Goal: Information Seeking & Learning: Learn about a topic

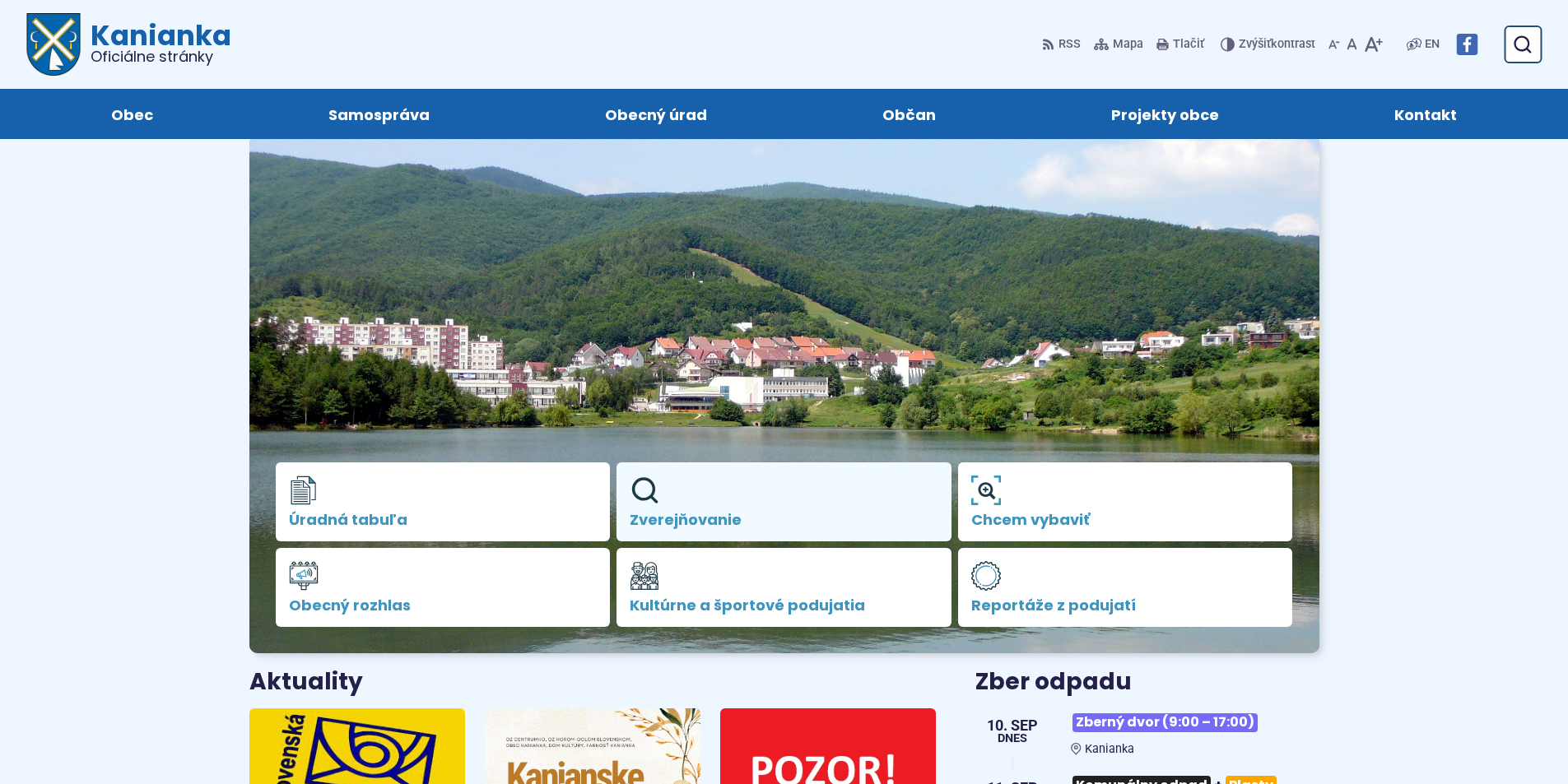
click at [688, 505] on link "Zverejňovanie" at bounding box center [784, 502] width 335 height 79
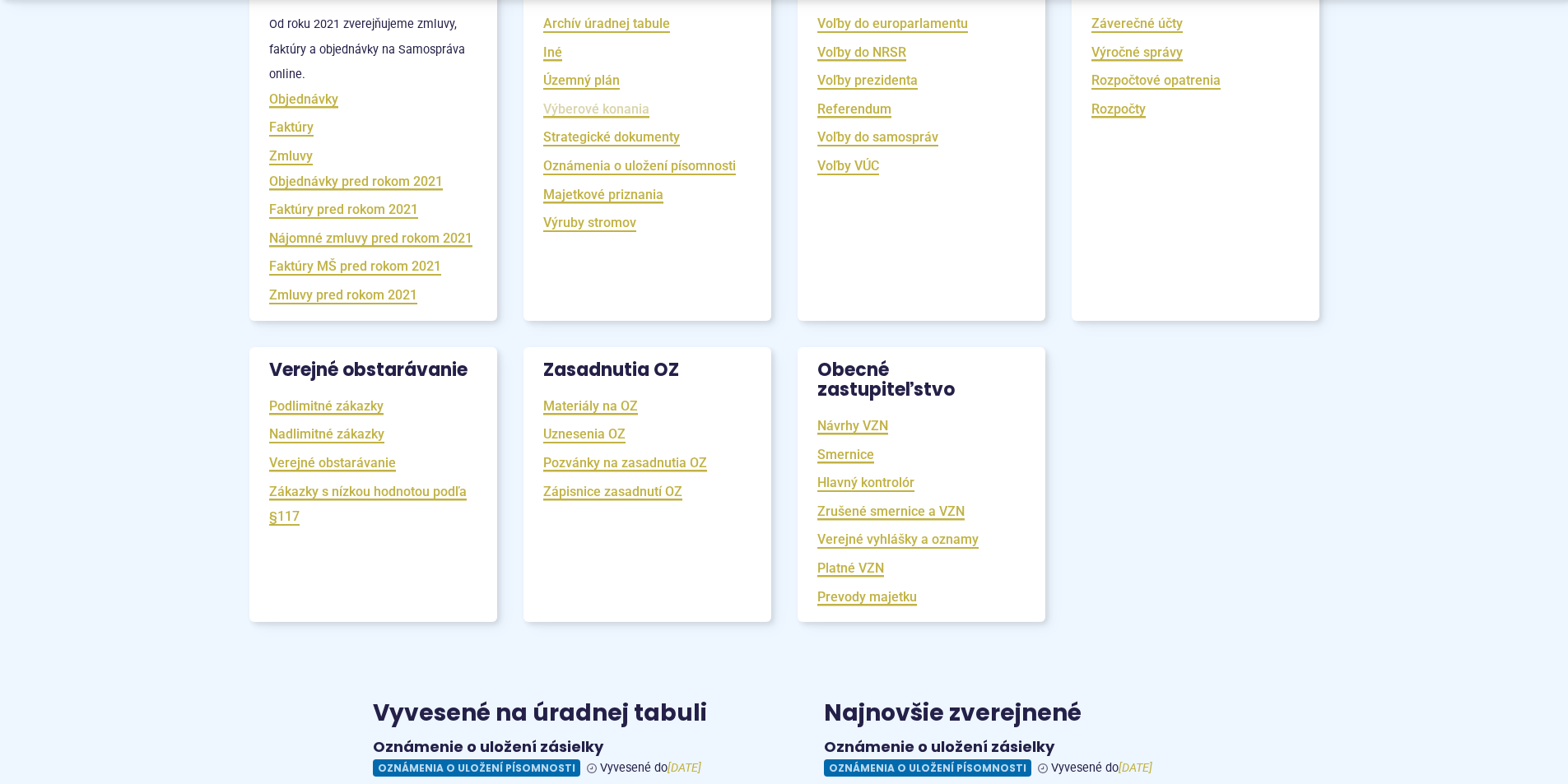
scroll to position [411, 0]
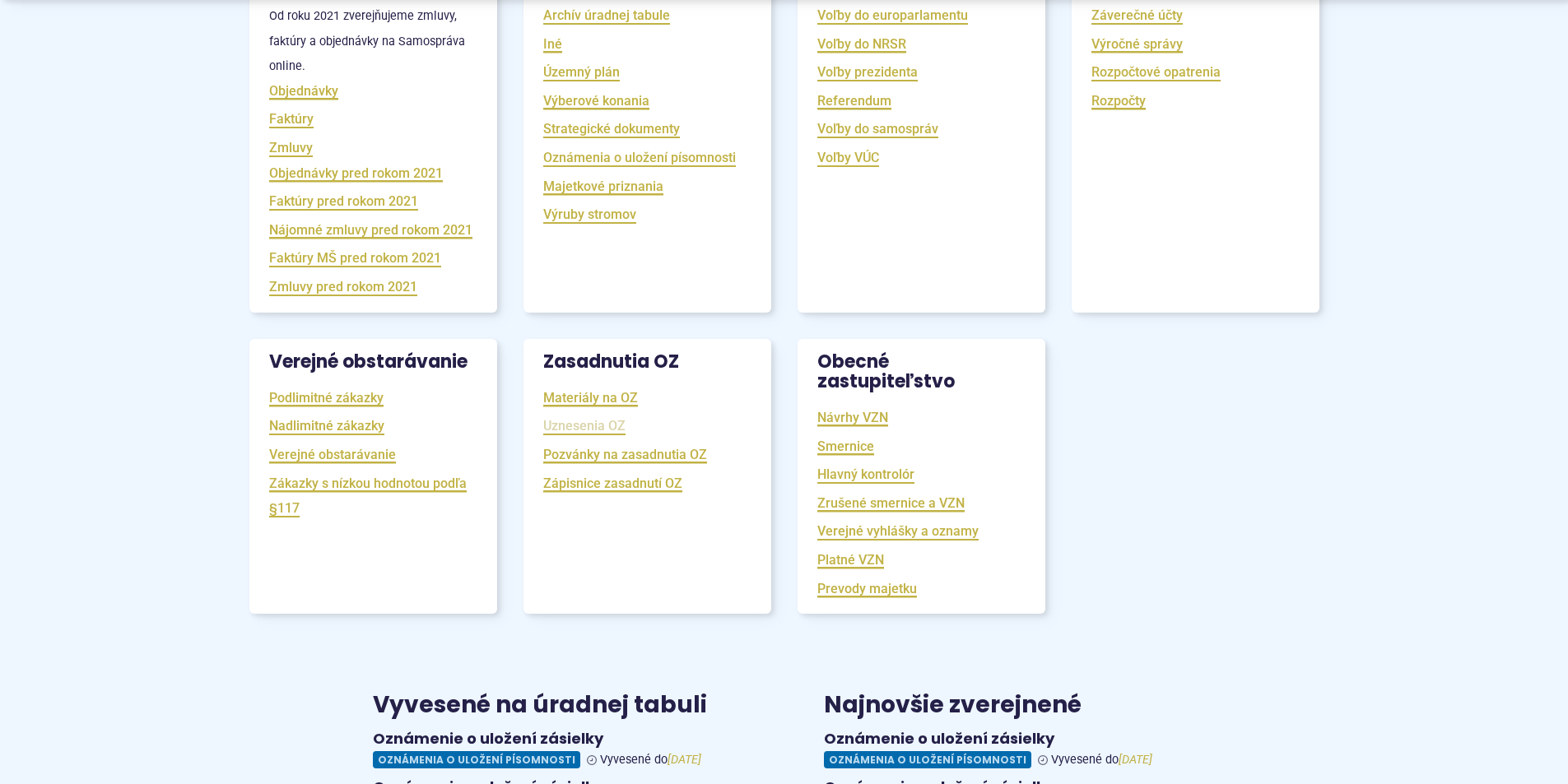
click at [591, 435] on link "Uznesenia OZ" at bounding box center [584, 426] width 82 height 19
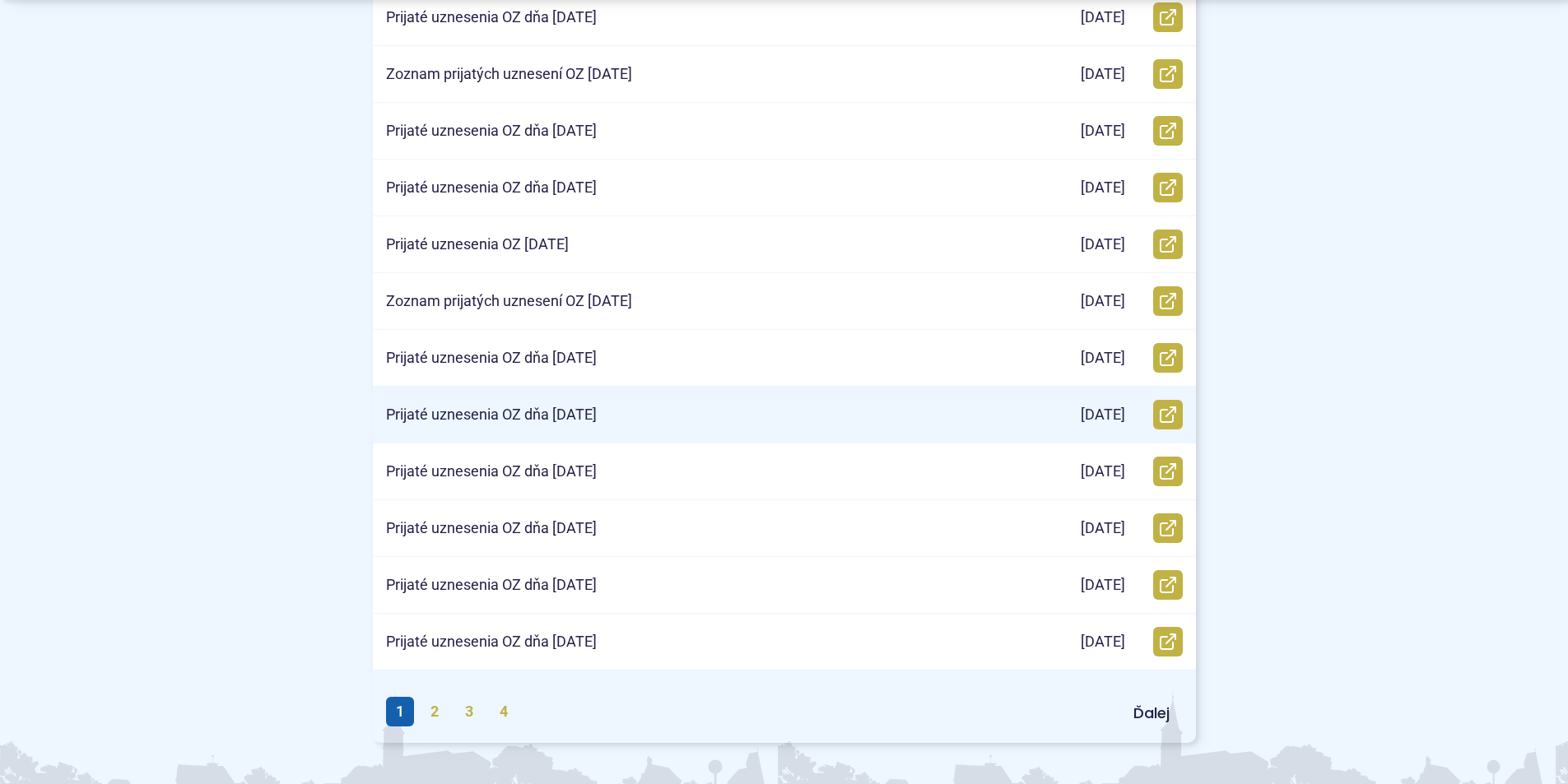
scroll to position [575, 0]
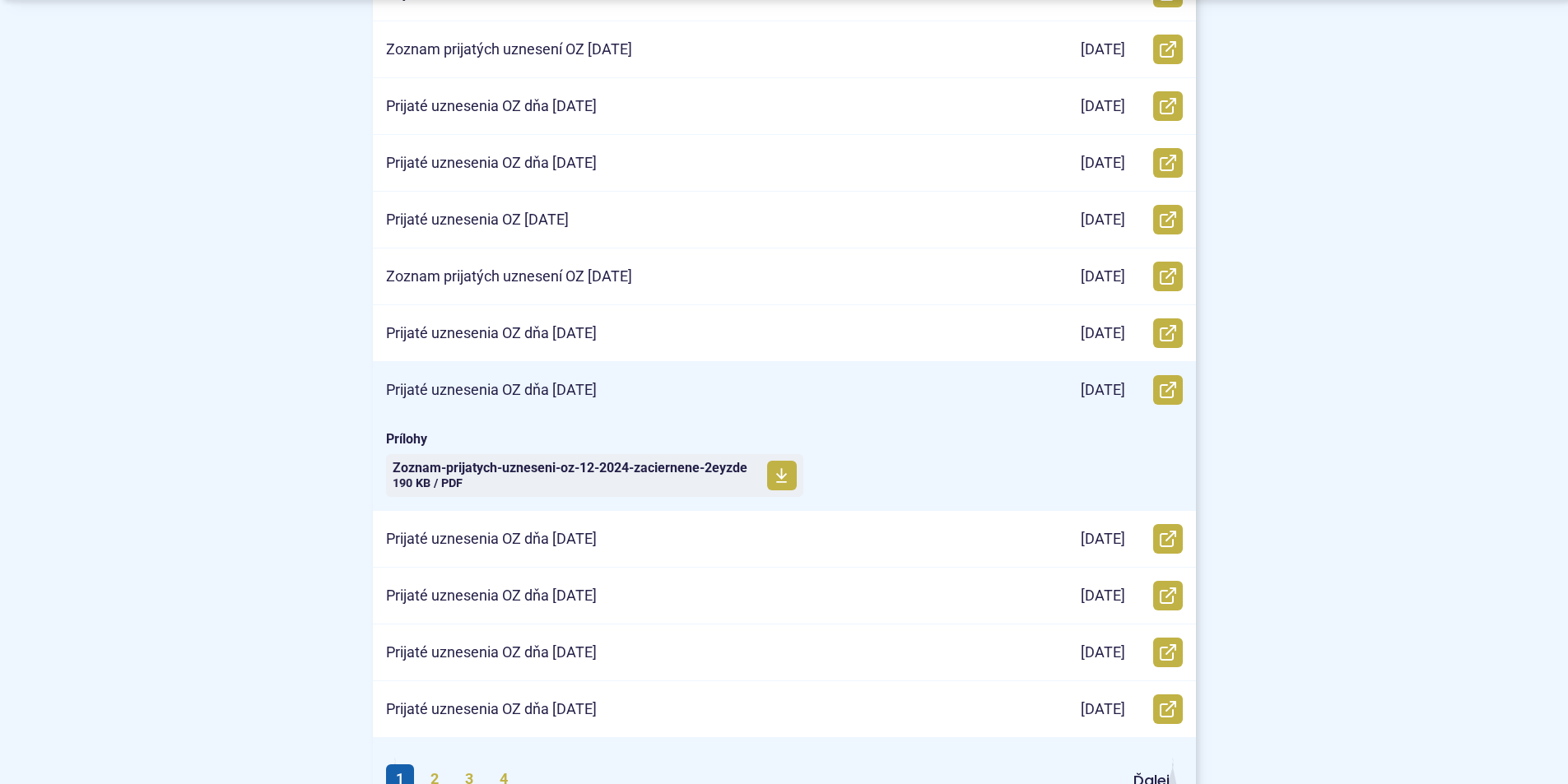
click at [552, 393] on p "Prijaté uznesenia OZ dňa [DATE]" at bounding box center [492, 390] width 210 height 19
click at [533, 469] on span "Zoznam-prijatych-uzneseni-oz-12-2024-zaciernene-2eyzde" at bounding box center [569, 469] width 354 height 13
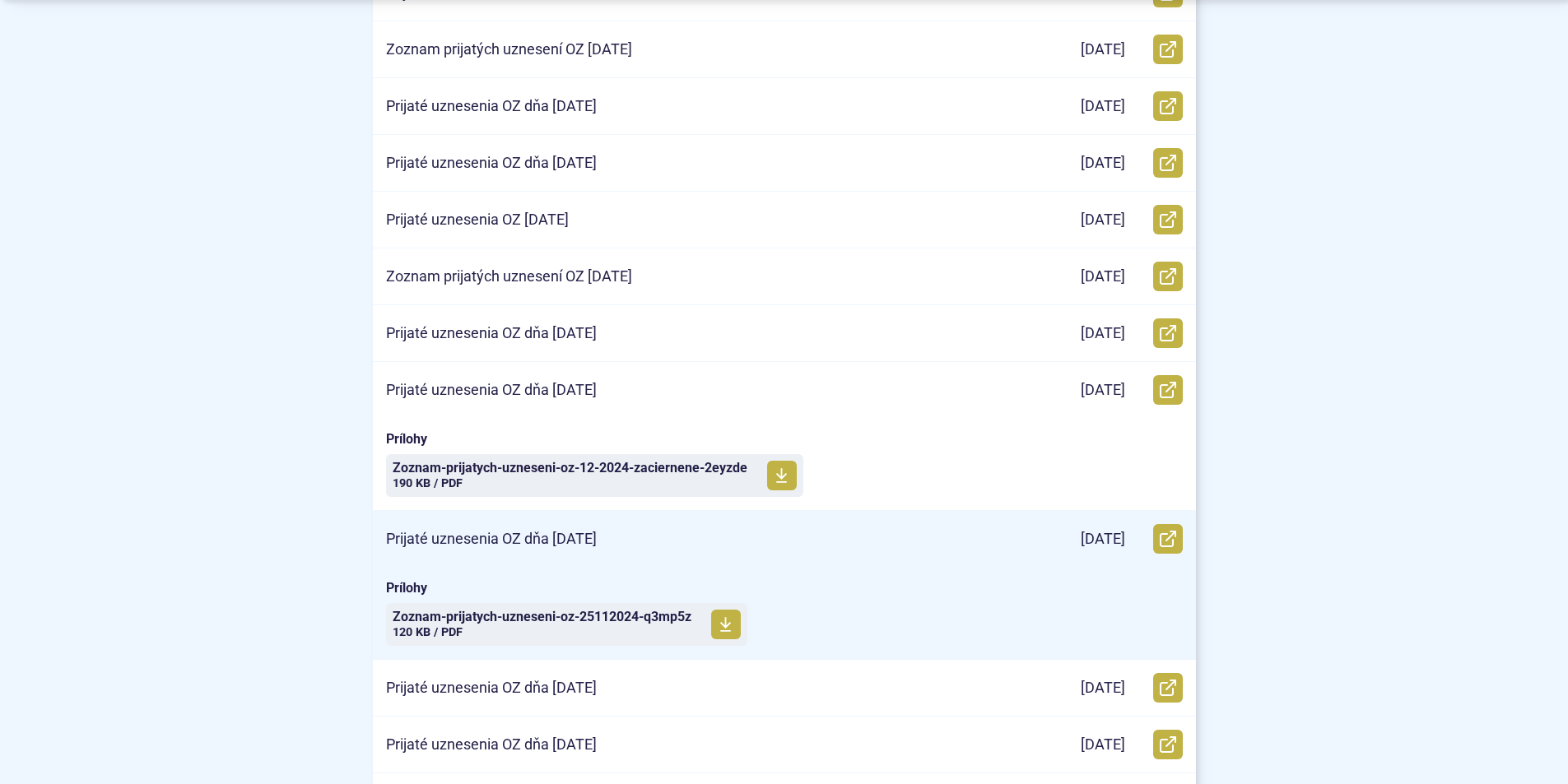
click at [539, 534] on p "Prijaté uznesenia OZ dňa 25.11.2024" at bounding box center [492, 539] width 210 height 19
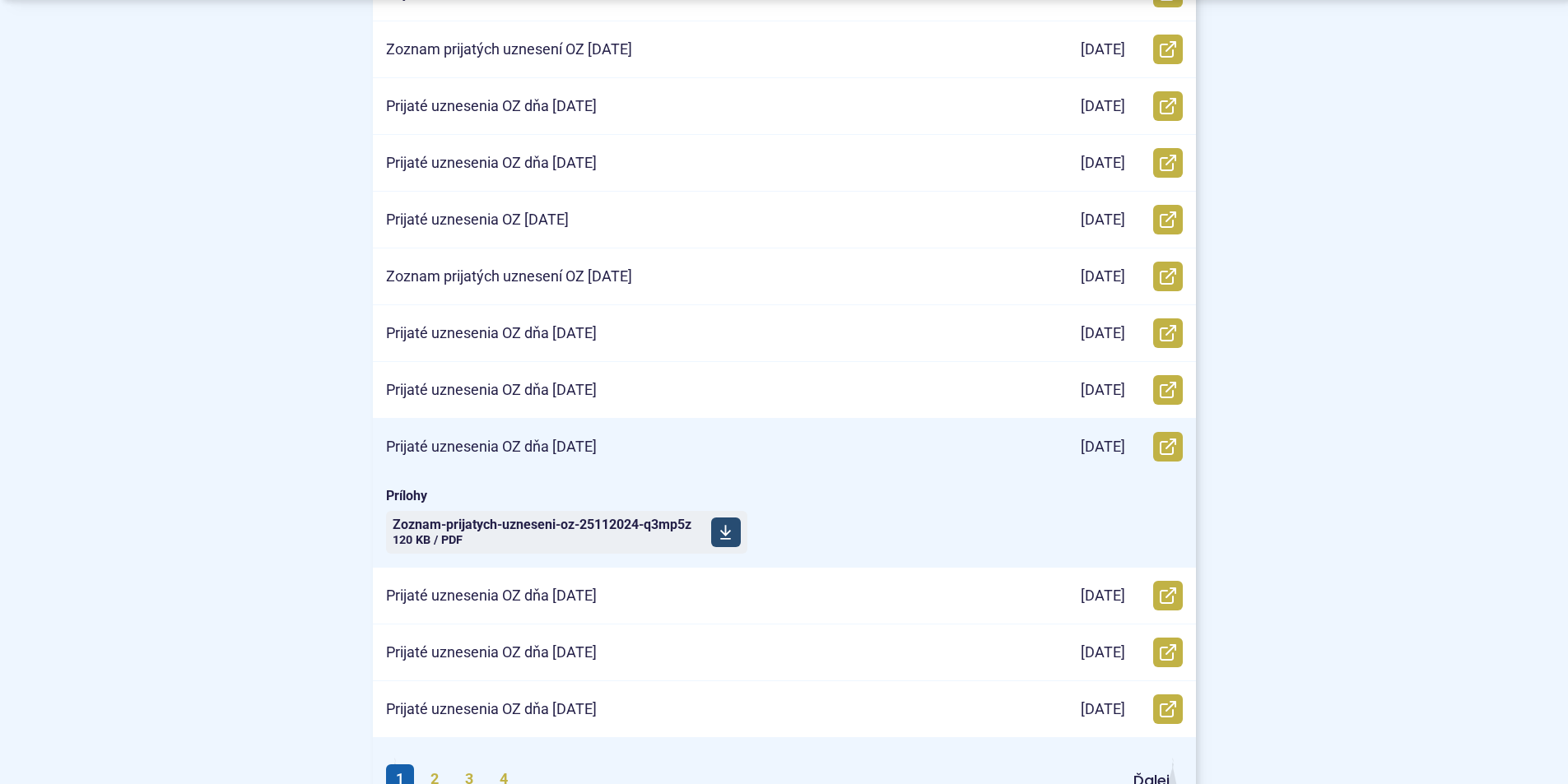
click at [553, 524] on span "Zoznam-prijatych-uzneseni-oz-25112024-q3mp5z" at bounding box center [541, 525] width 299 height 13
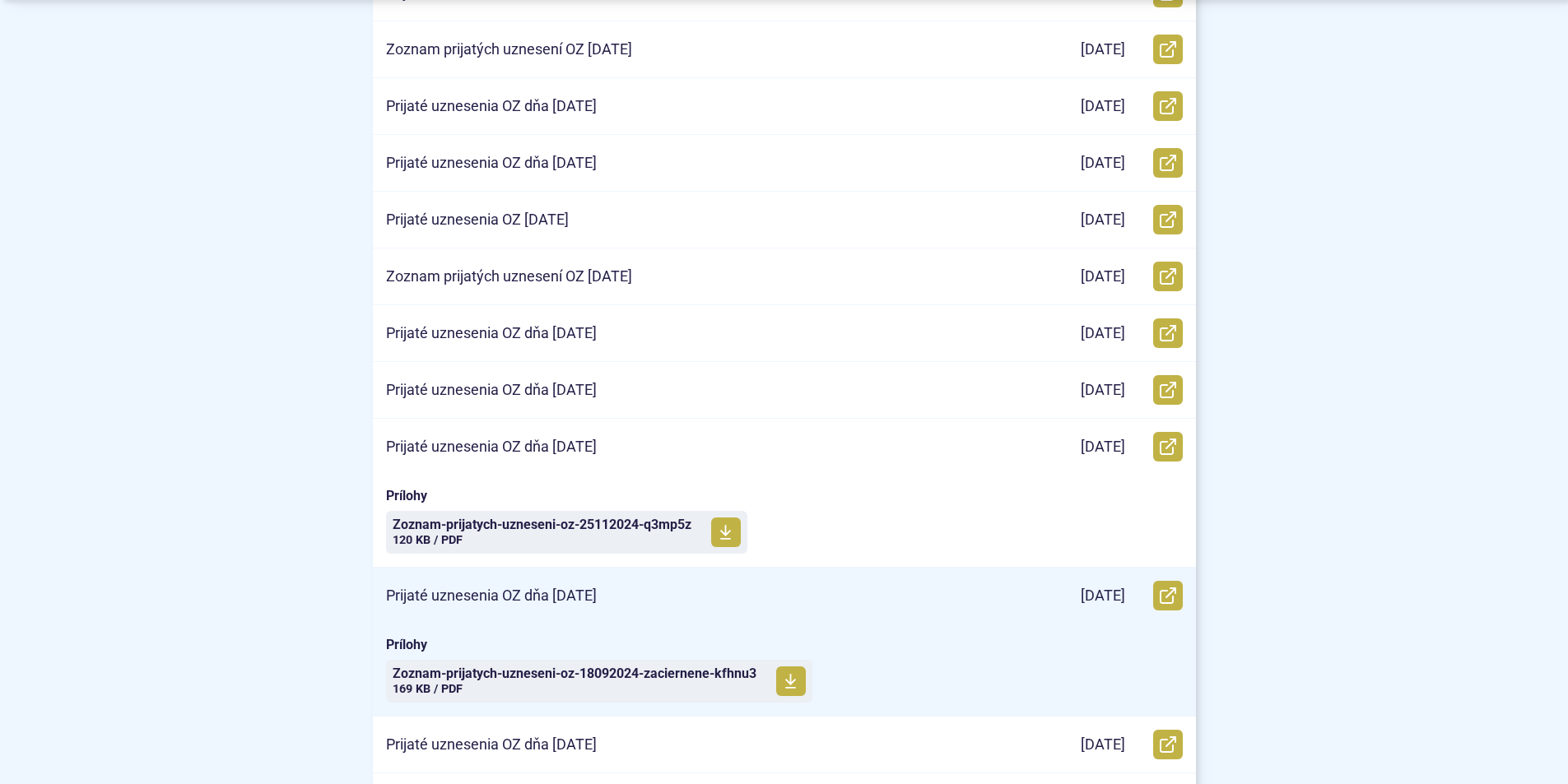
click at [579, 598] on p "Prijaté uznesenia OZ dňa 18.09.2024" at bounding box center [492, 596] width 210 height 19
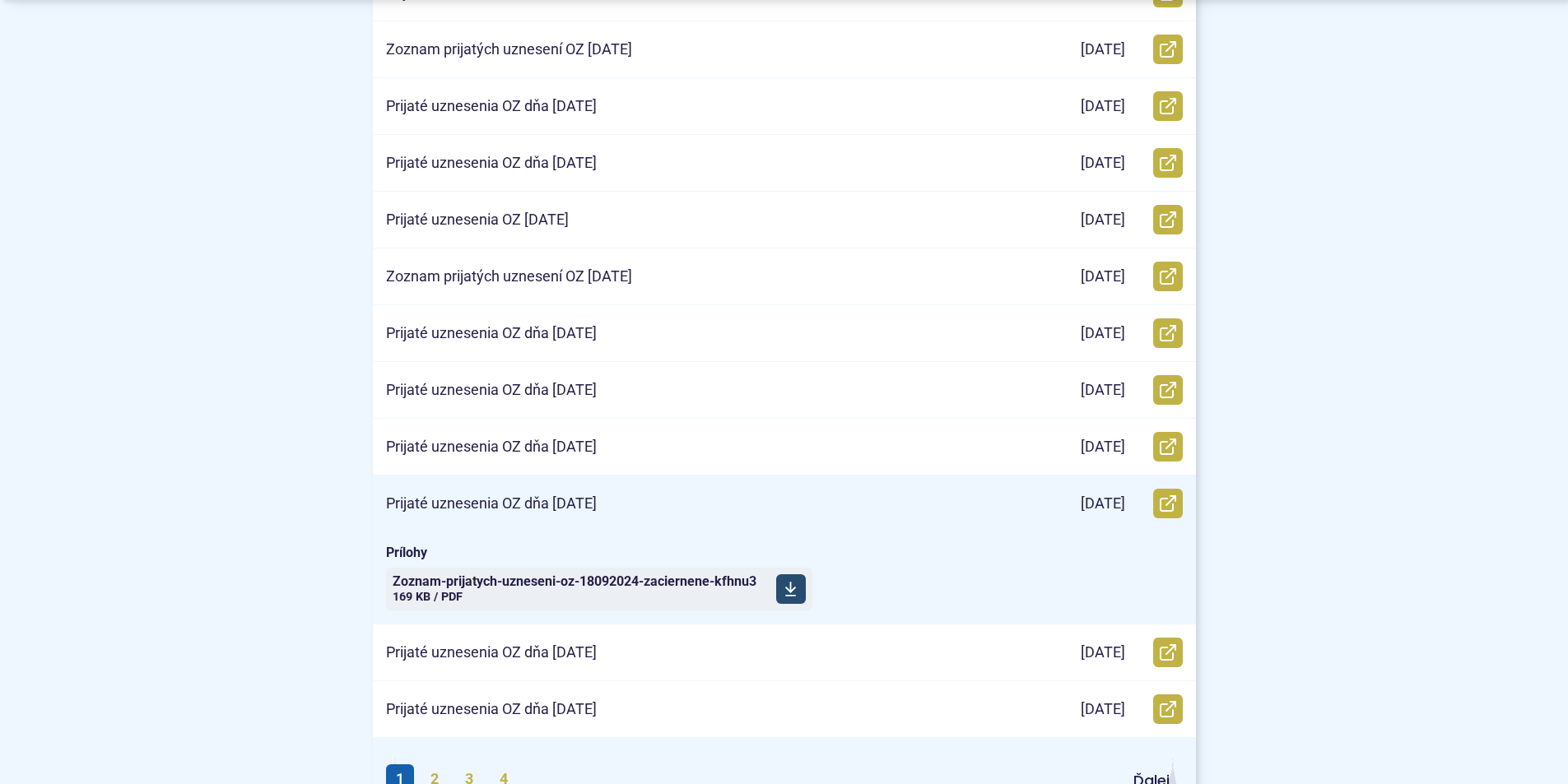
click at [566, 592] on span "Zoznam-prijatych-uzneseni-oz-18092024-zaciernene-kfhnu3 Veľkosť a typ súboru 16…" at bounding box center [574, 589] width 364 height 41
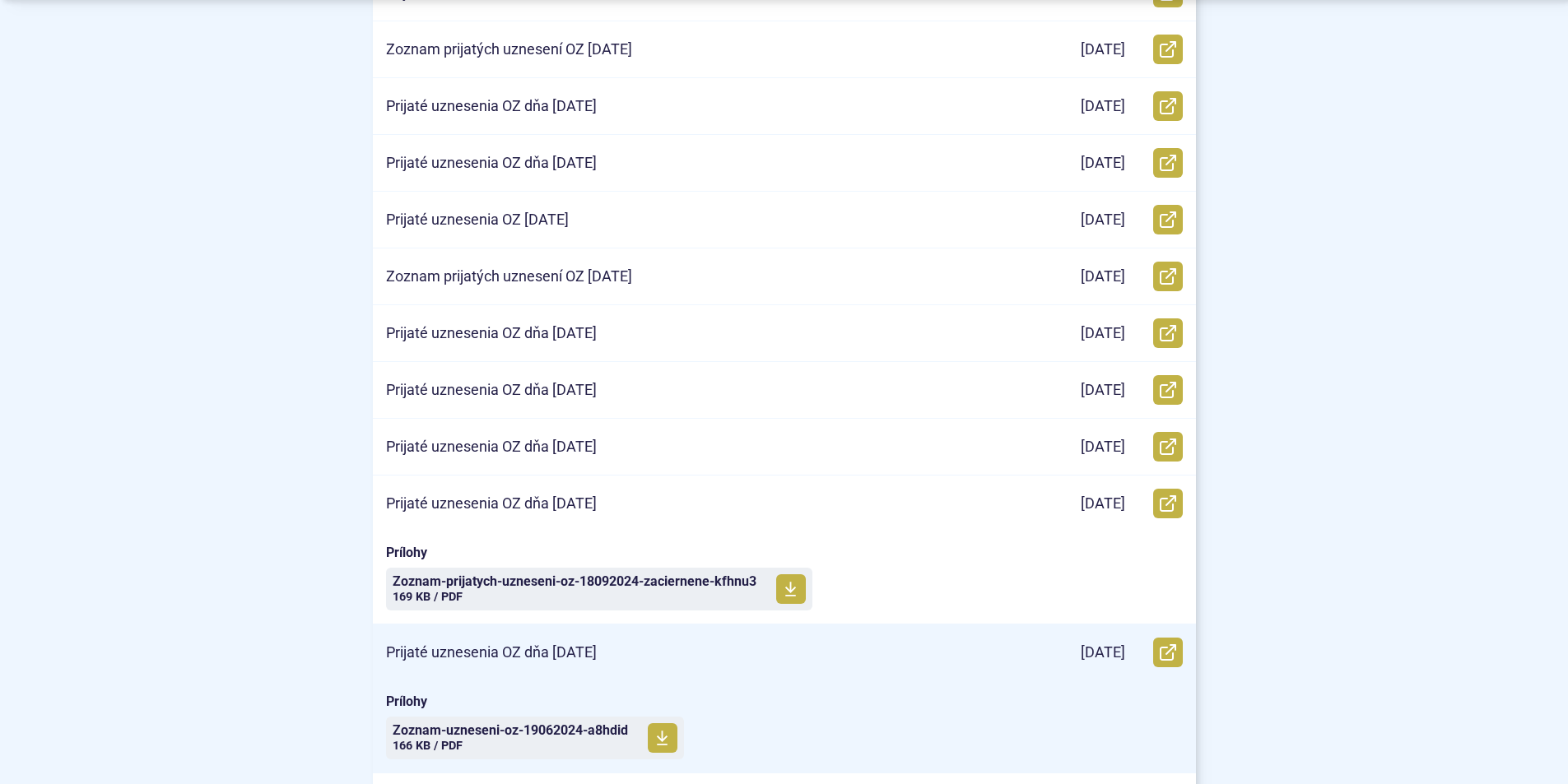
click at [509, 650] on p "Prijaté uznesenia OZ dňa 19.06.2024" at bounding box center [492, 653] width 210 height 19
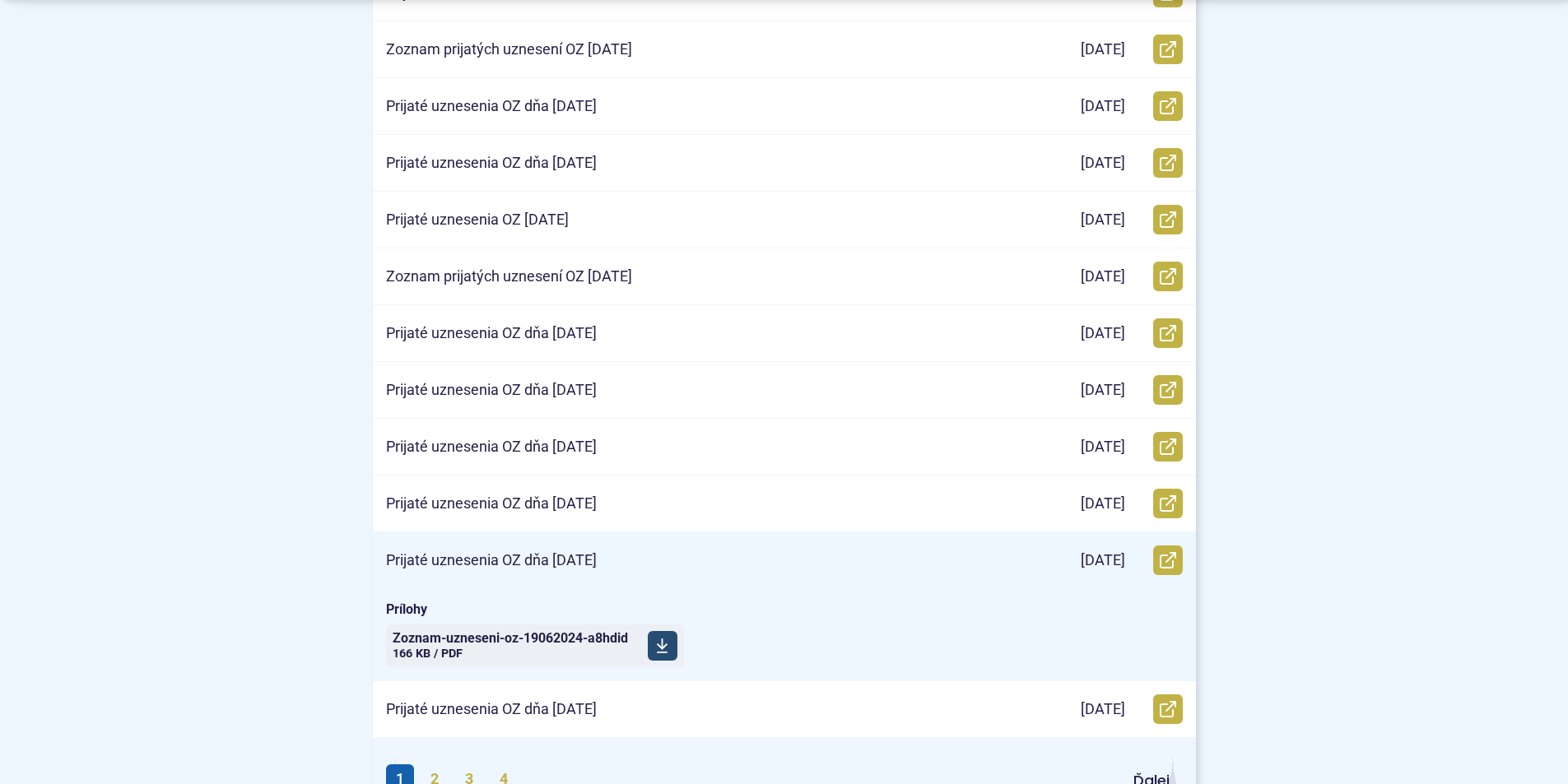
click at [534, 643] on span "Zoznam-uzneseni-oz-19062024-a8hdid" at bounding box center [510, 638] width 236 height 13
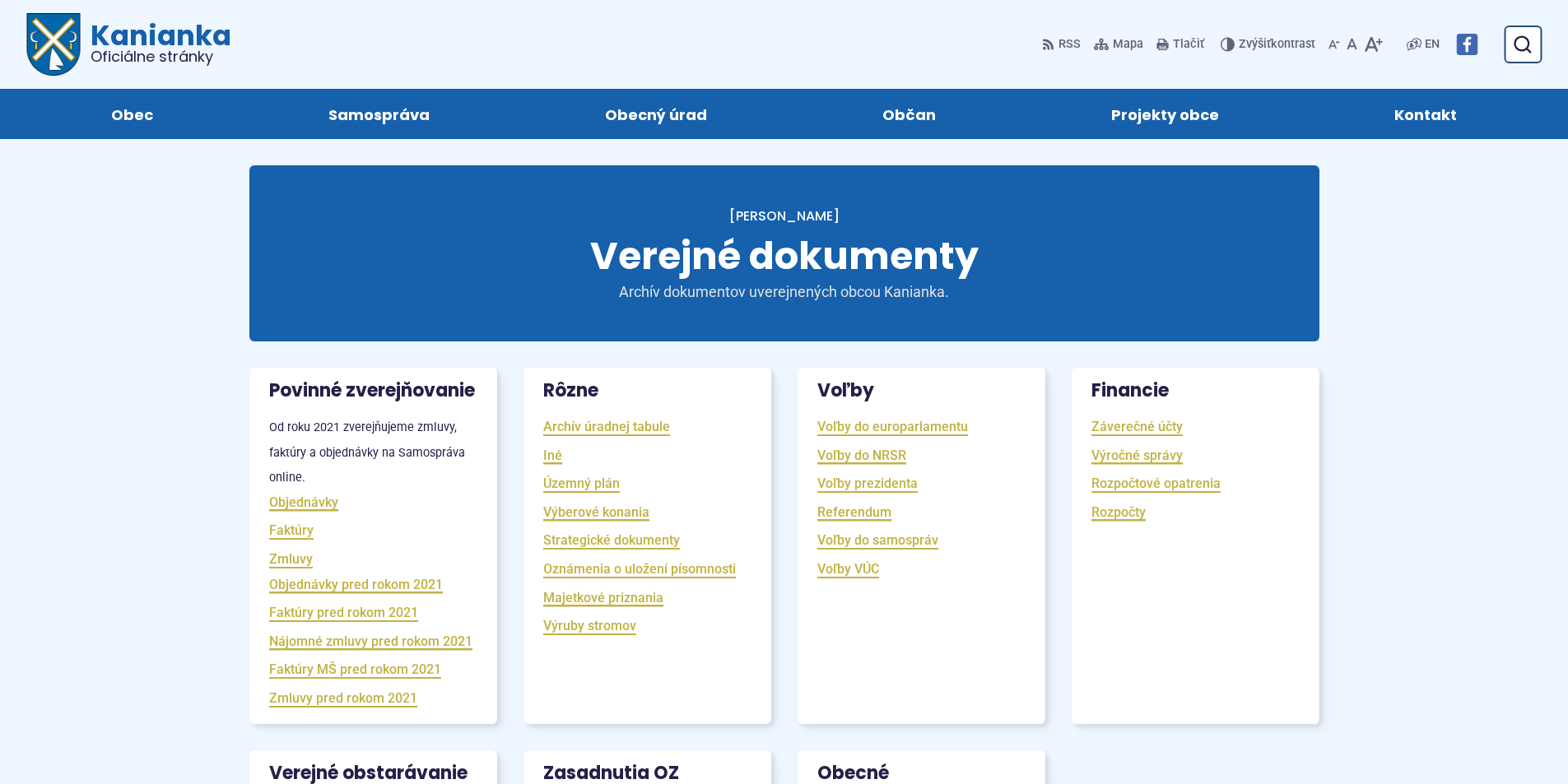
scroll to position [411, 0]
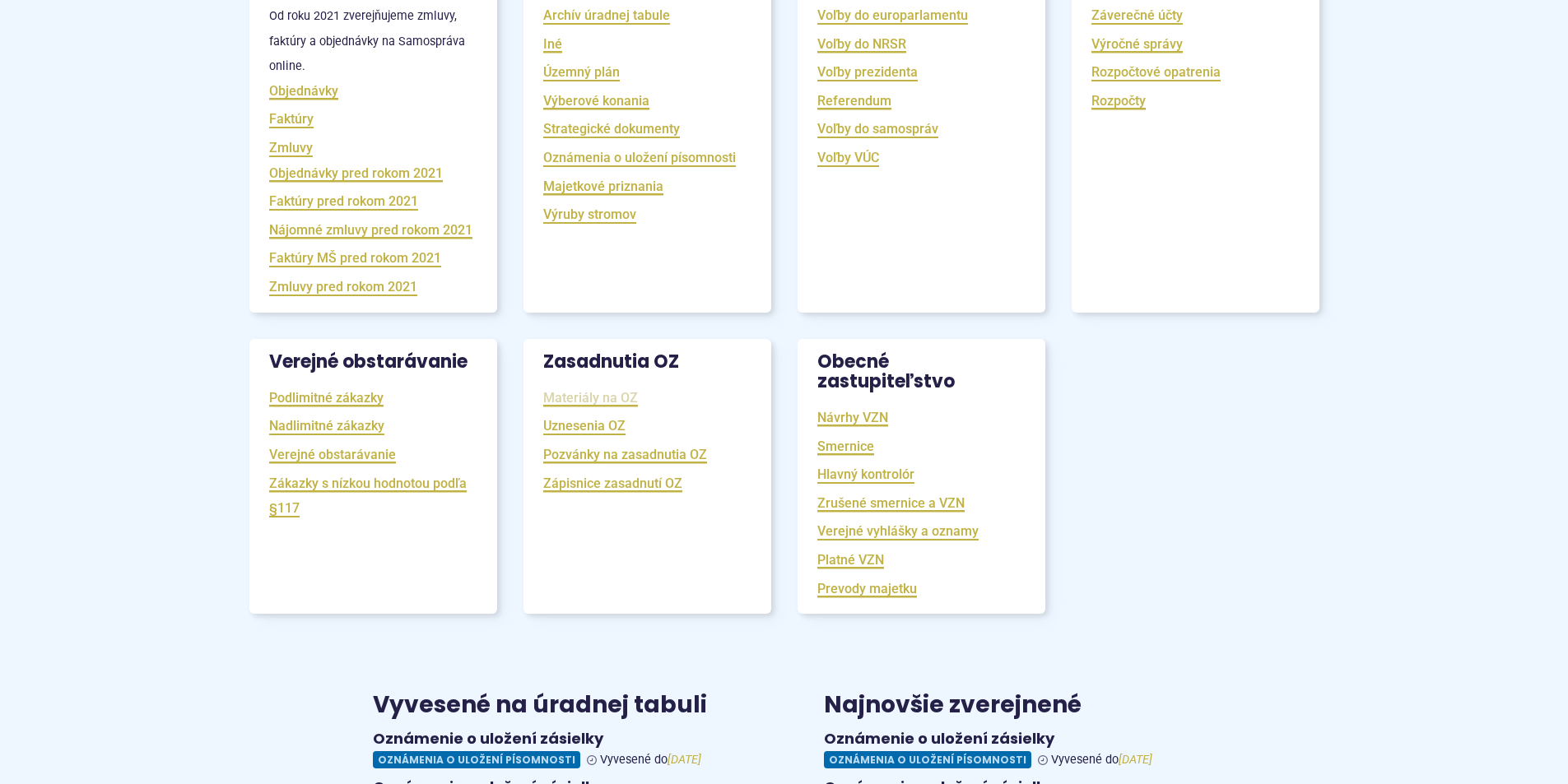
click at [608, 407] on link "Materiály na OZ" at bounding box center [590, 398] width 94 height 19
click at [595, 407] on link "Materiály na OZ" at bounding box center [590, 398] width 94 height 19
click at [601, 464] on link "Pozvánky na zasadnutia OZ" at bounding box center [625, 454] width 164 height 19
click at [583, 435] on link "Uznesenia OZ" at bounding box center [584, 426] width 82 height 19
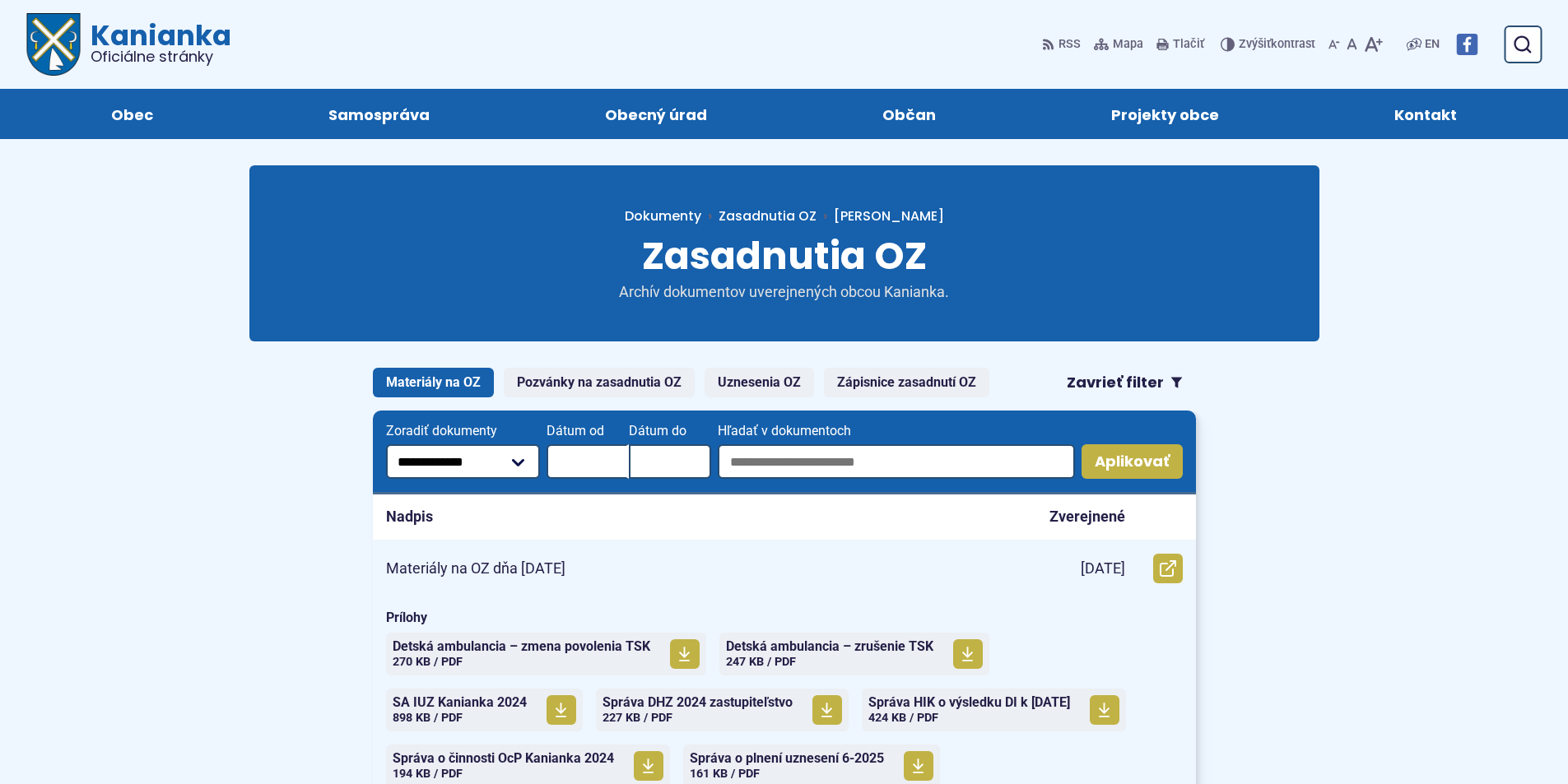
click at [504, 568] on p "Materiály na OZ dňa [DATE]" at bounding box center [476, 569] width 179 height 19
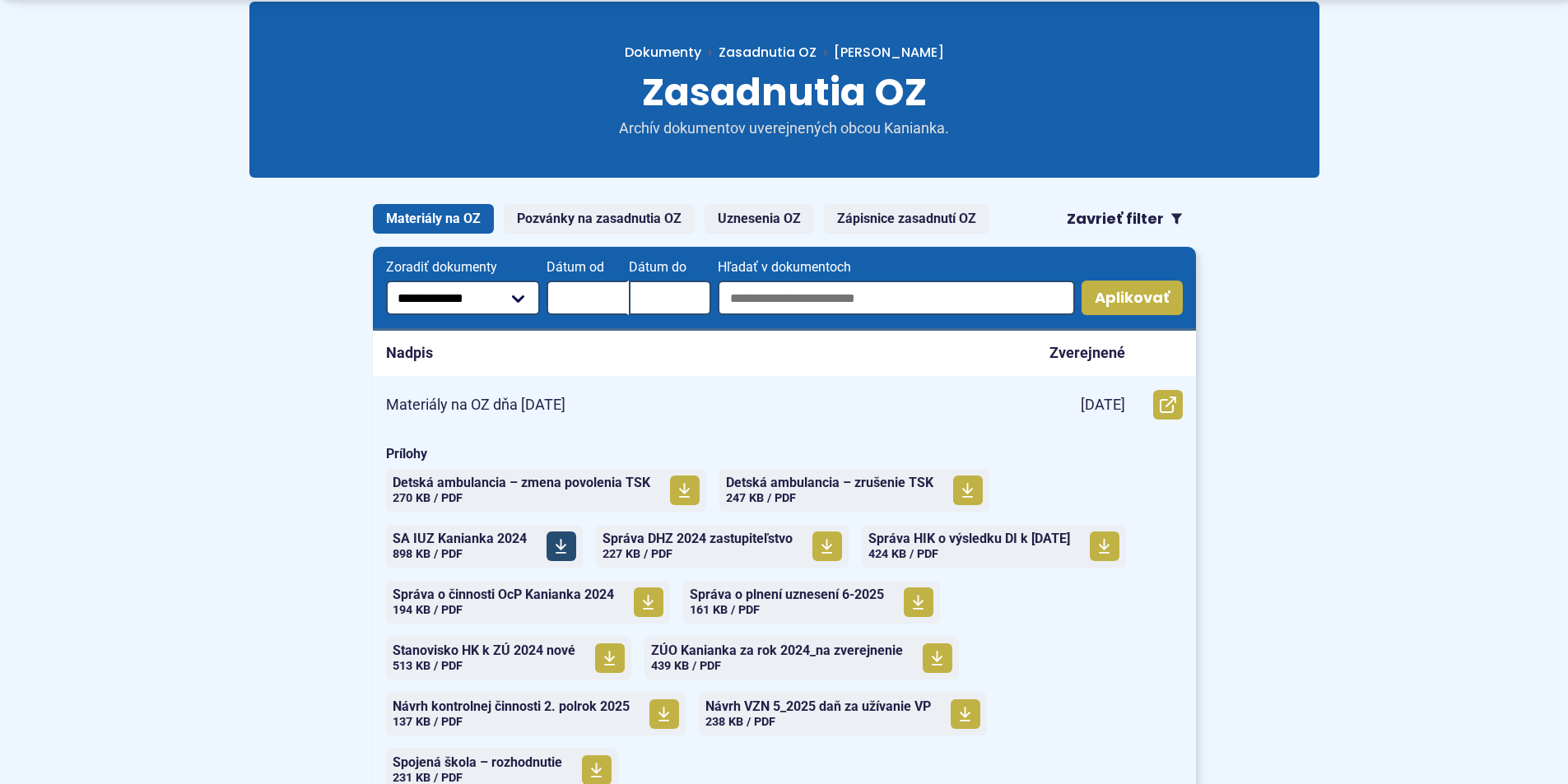
scroll to position [165, 0]
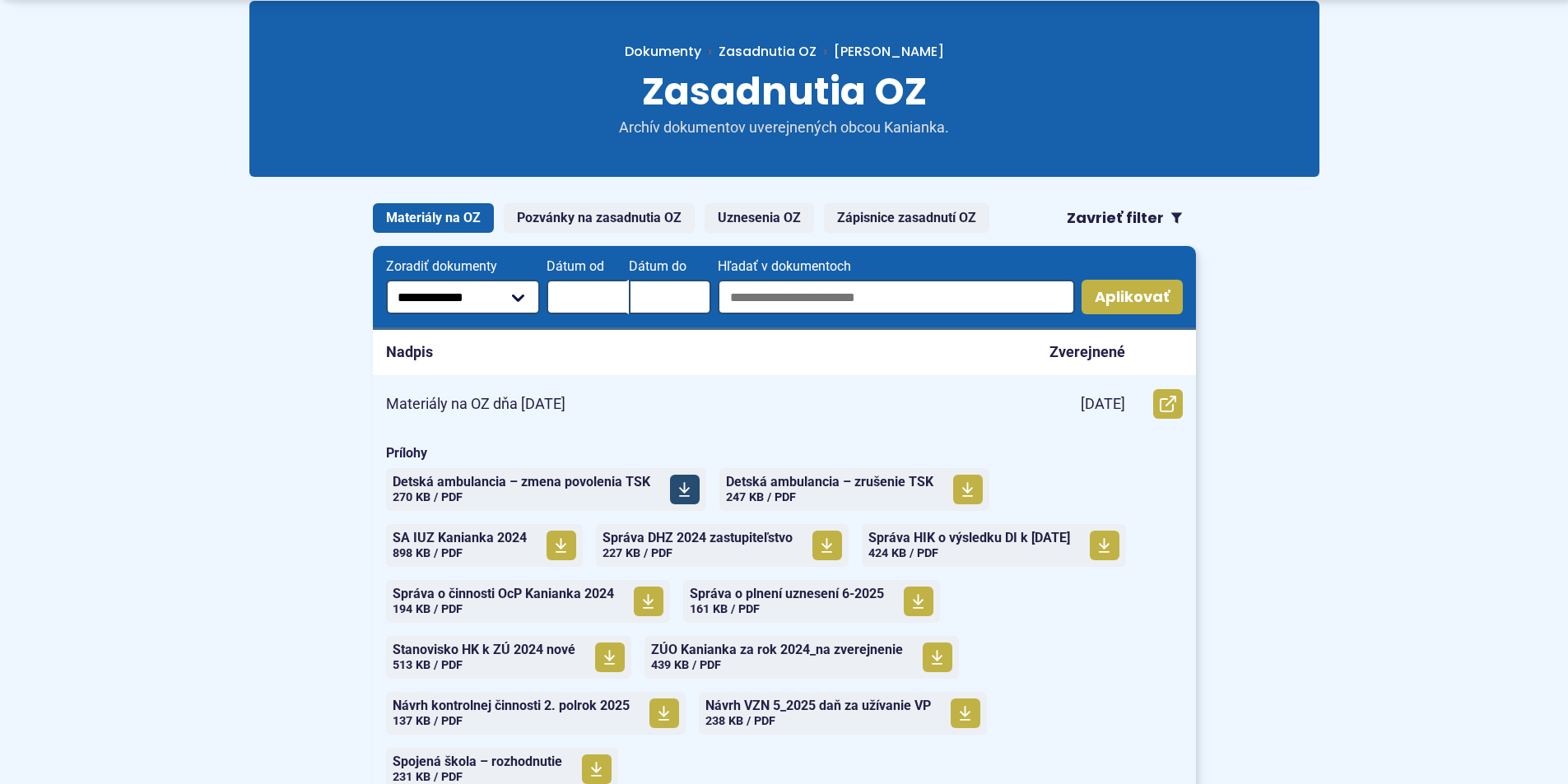
click at [516, 486] on span "Detská ambulancia – zmena povolenia TSK" at bounding box center [521, 482] width 258 height 13
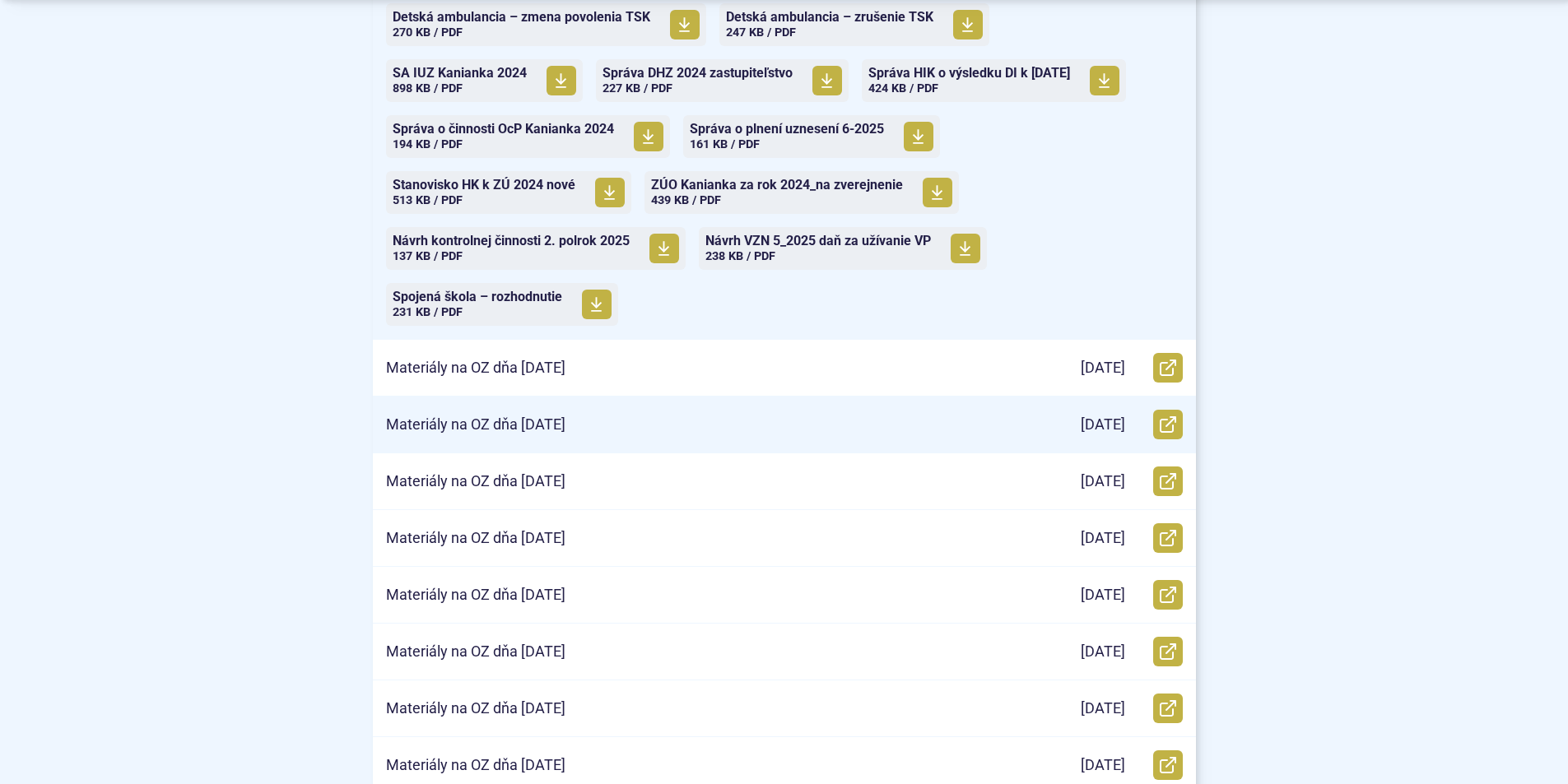
scroll to position [658, 0]
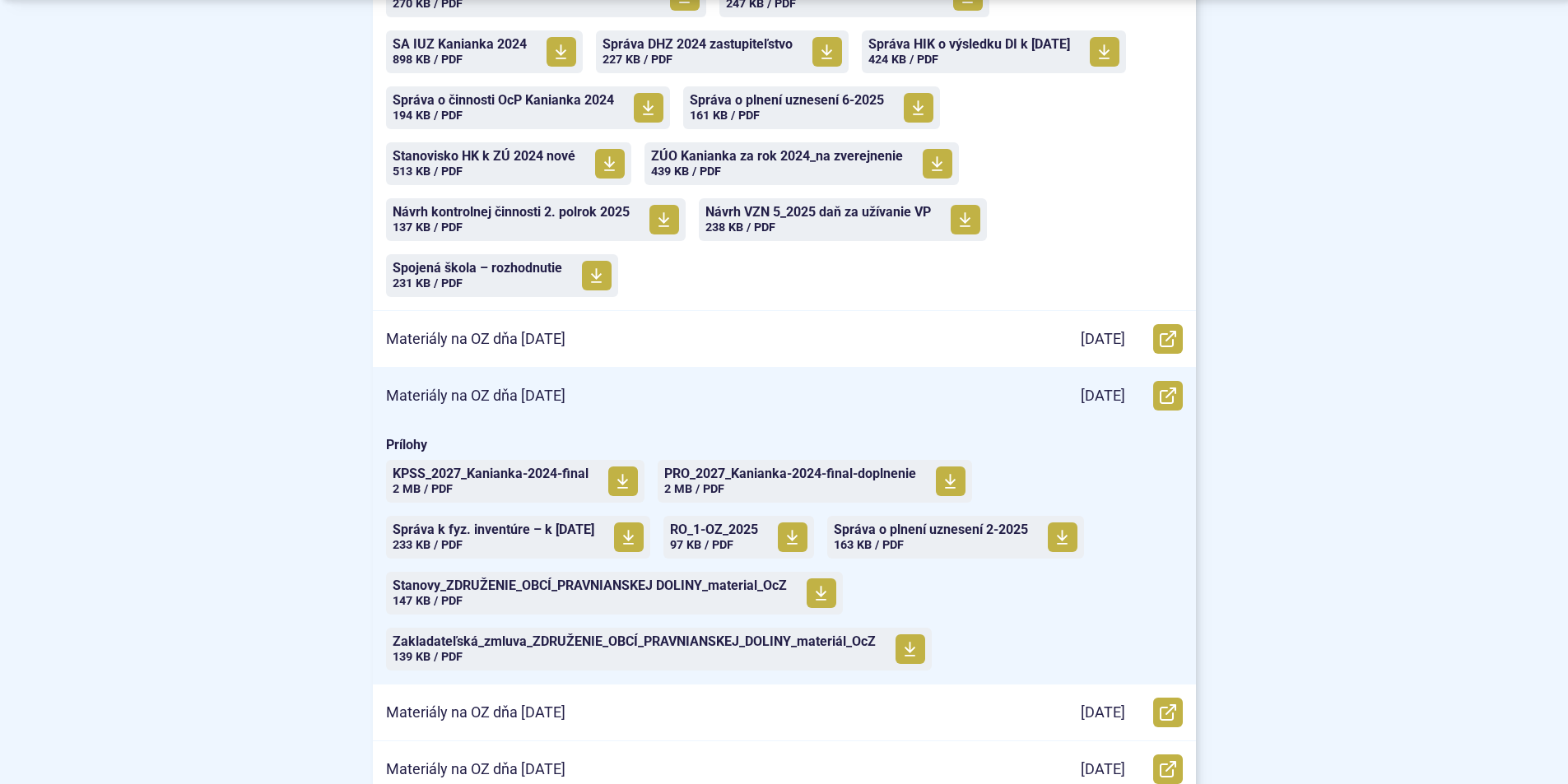
click at [464, 391] on p "Materiály na OZ dňa [DATE]" at bounding box center [476, 396] width 179 height 19
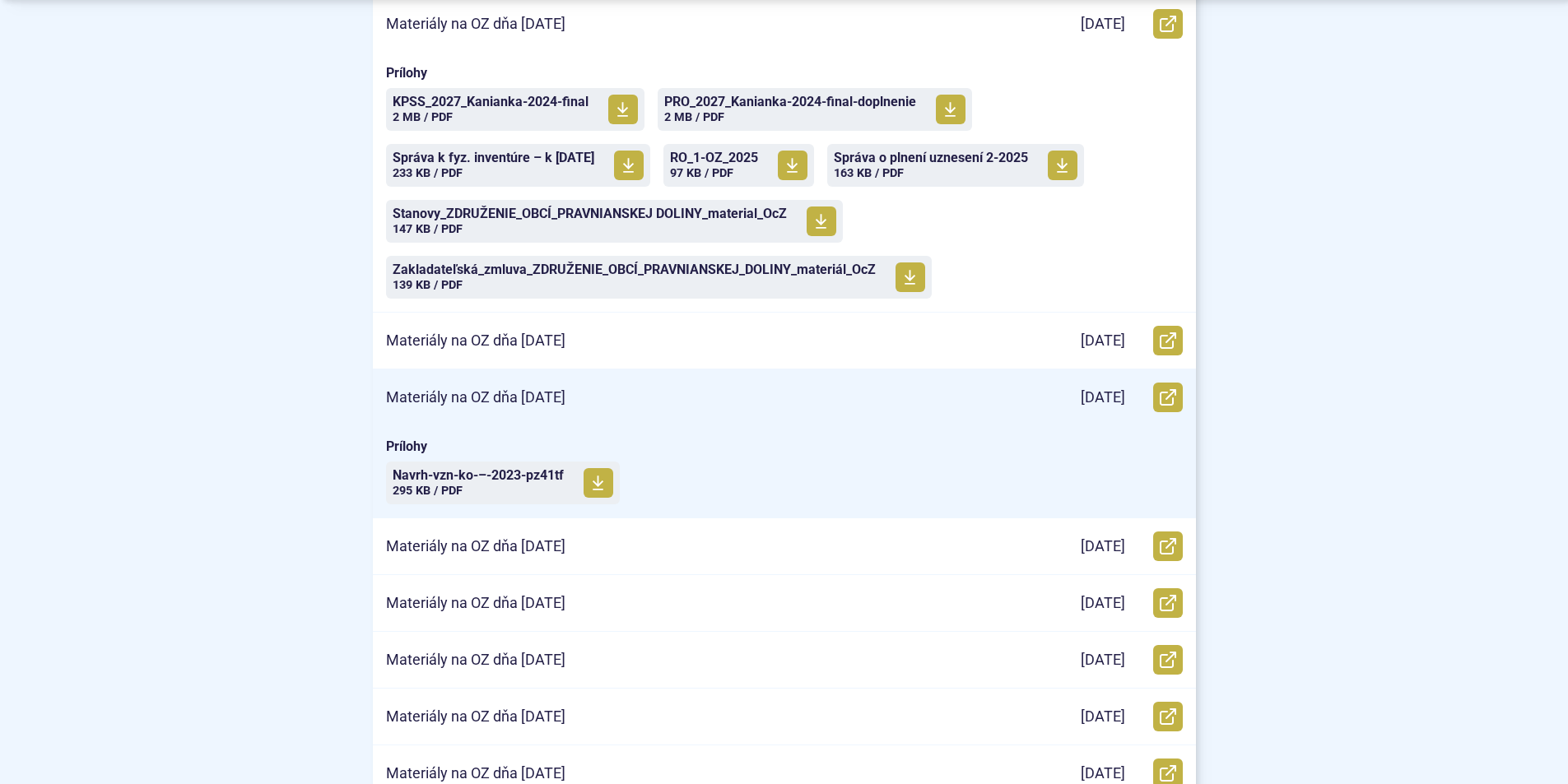
click at [465, 390] on p "Materiály na OZ dňa [DATE]" at bounding box center [476, 398] width 179 height 19
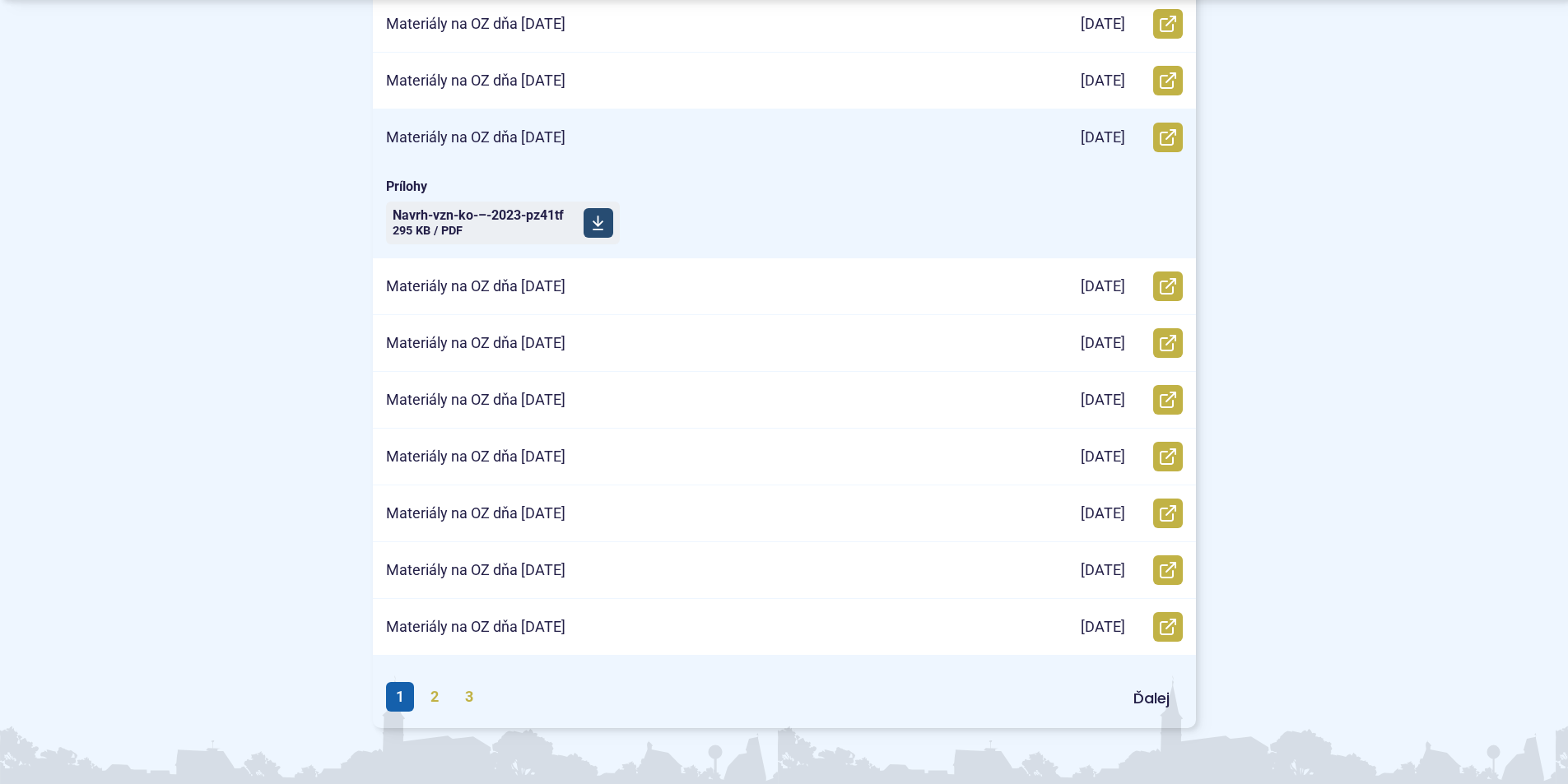
click at [461, 220] on span "Navrh-vzn-ko-–-2023-pz41tf" at bounding box center [477, 215] width 171 height 13
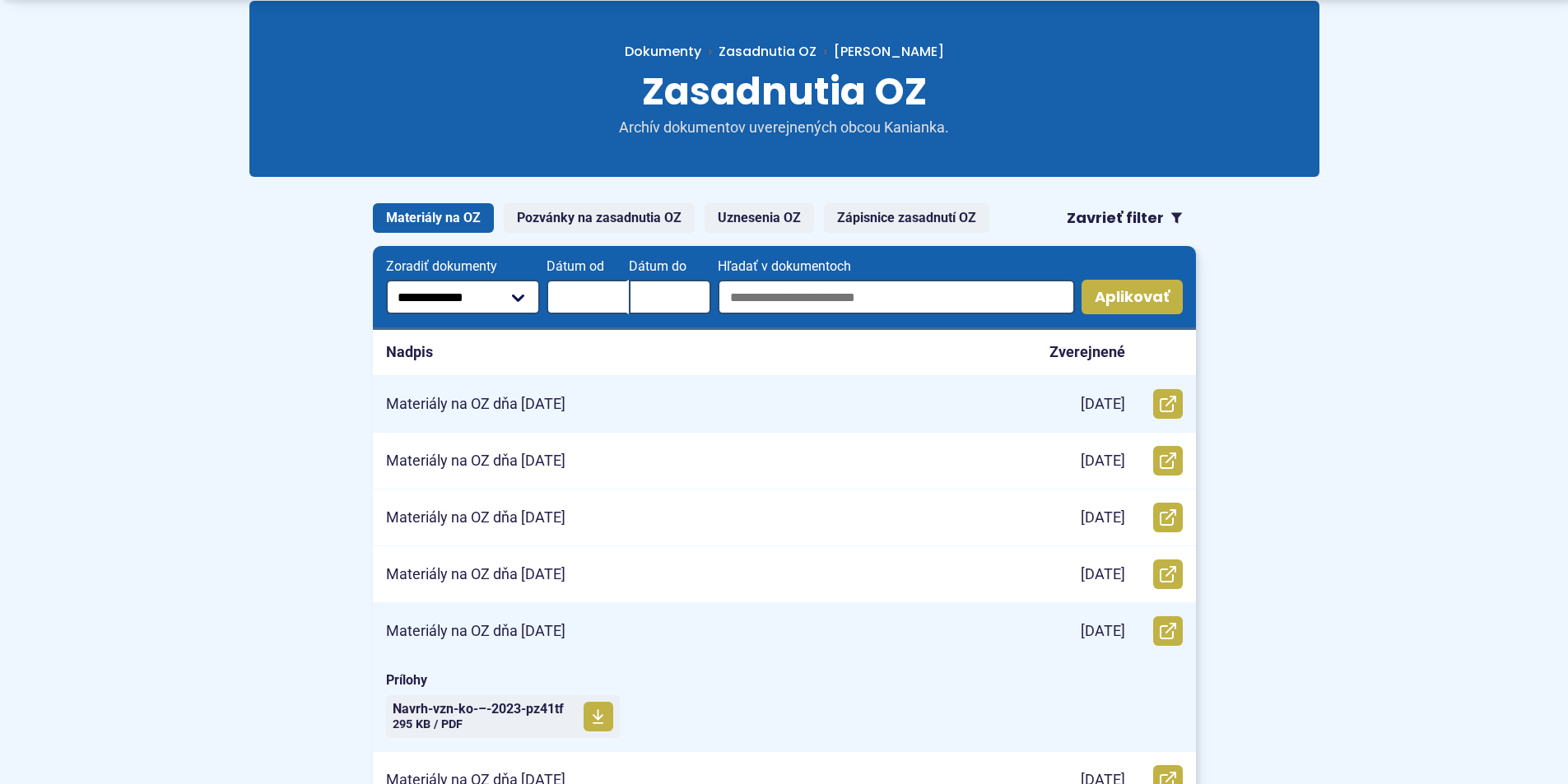
scroll to position [246, 0]
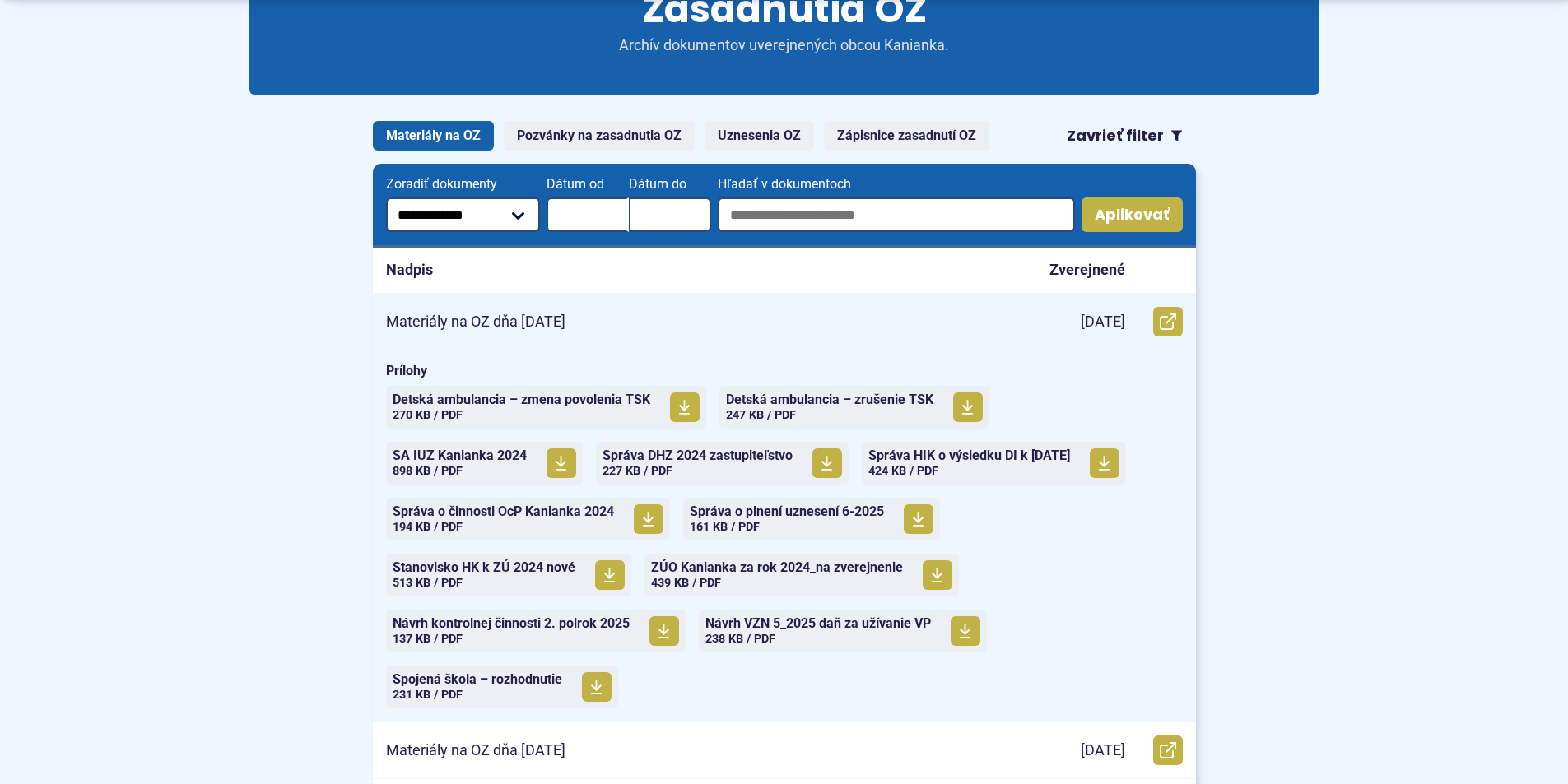
click at [524, 326] on p "Materiály na OZ dňa [DATE]" at bounding box center [476, 322] width 179 height 19
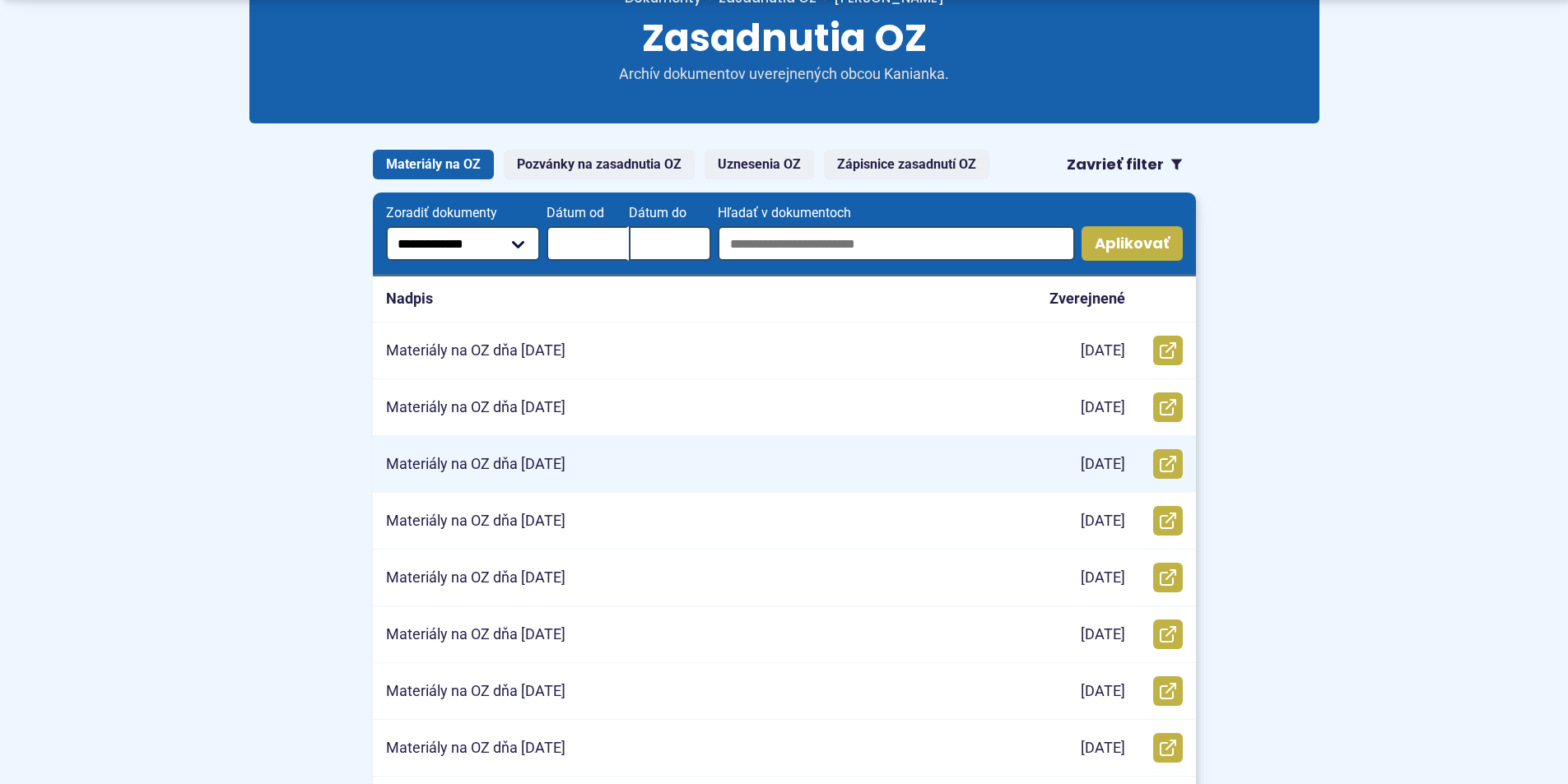
scroll to position [246, 0]
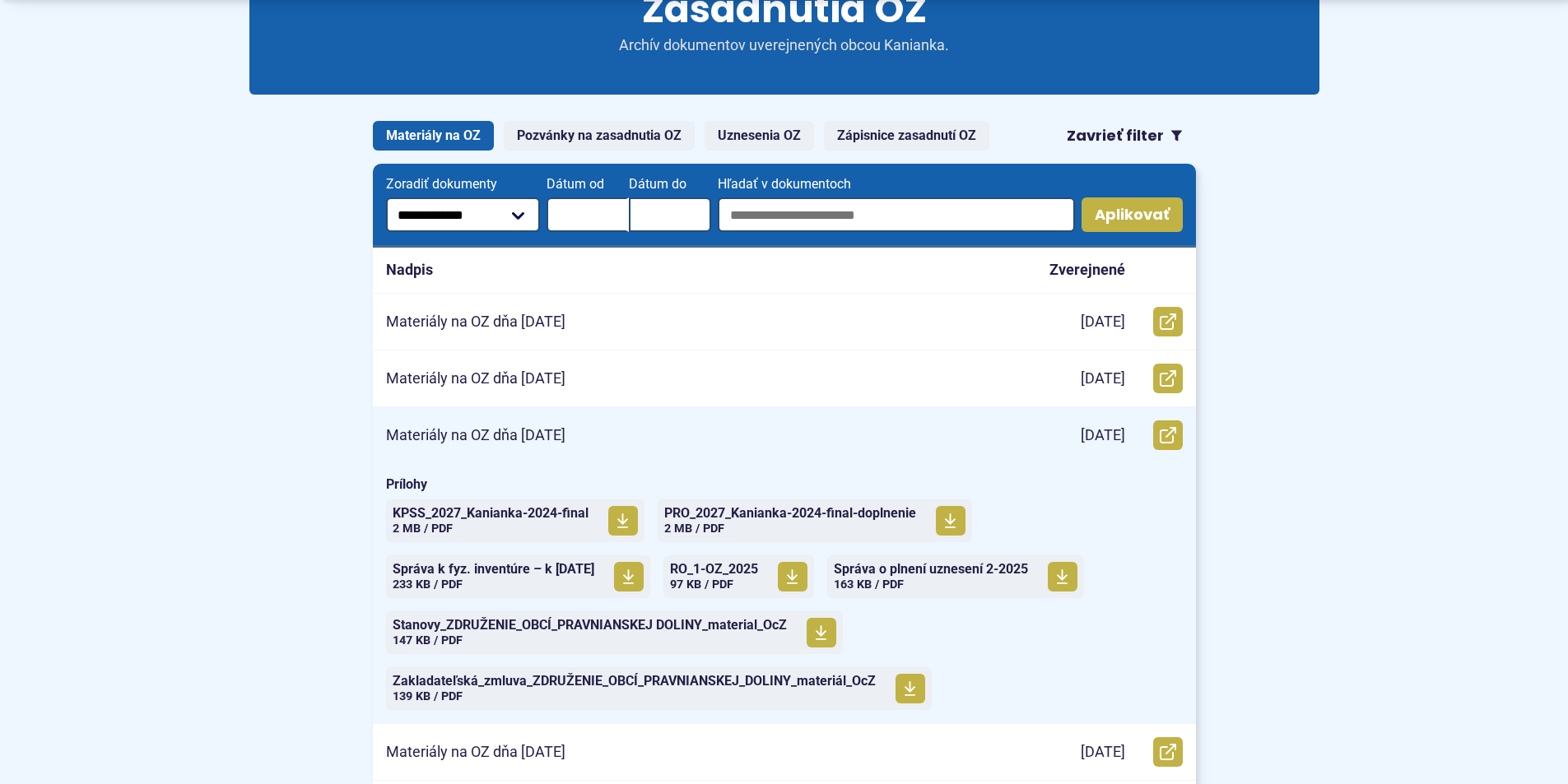
click at [502, 441] on p "Materiály na OZ dňa 26.2.2025" at bounding box center [476, 436] width 179 height 19
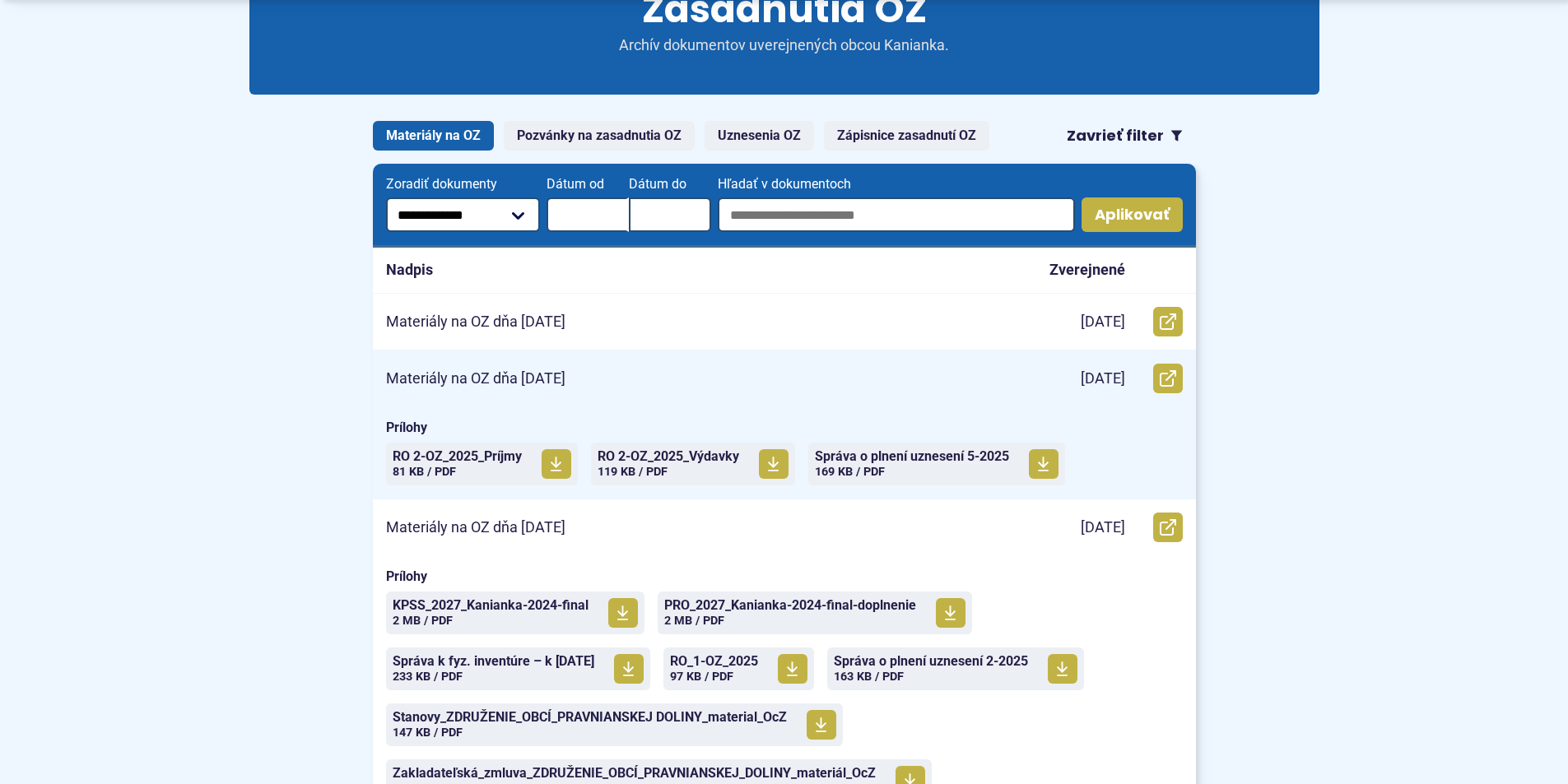
click at [510, 386] on p "Materiály na OZ dňa 5.5.2025" at bounding box center [476, 379] width 179 height 19
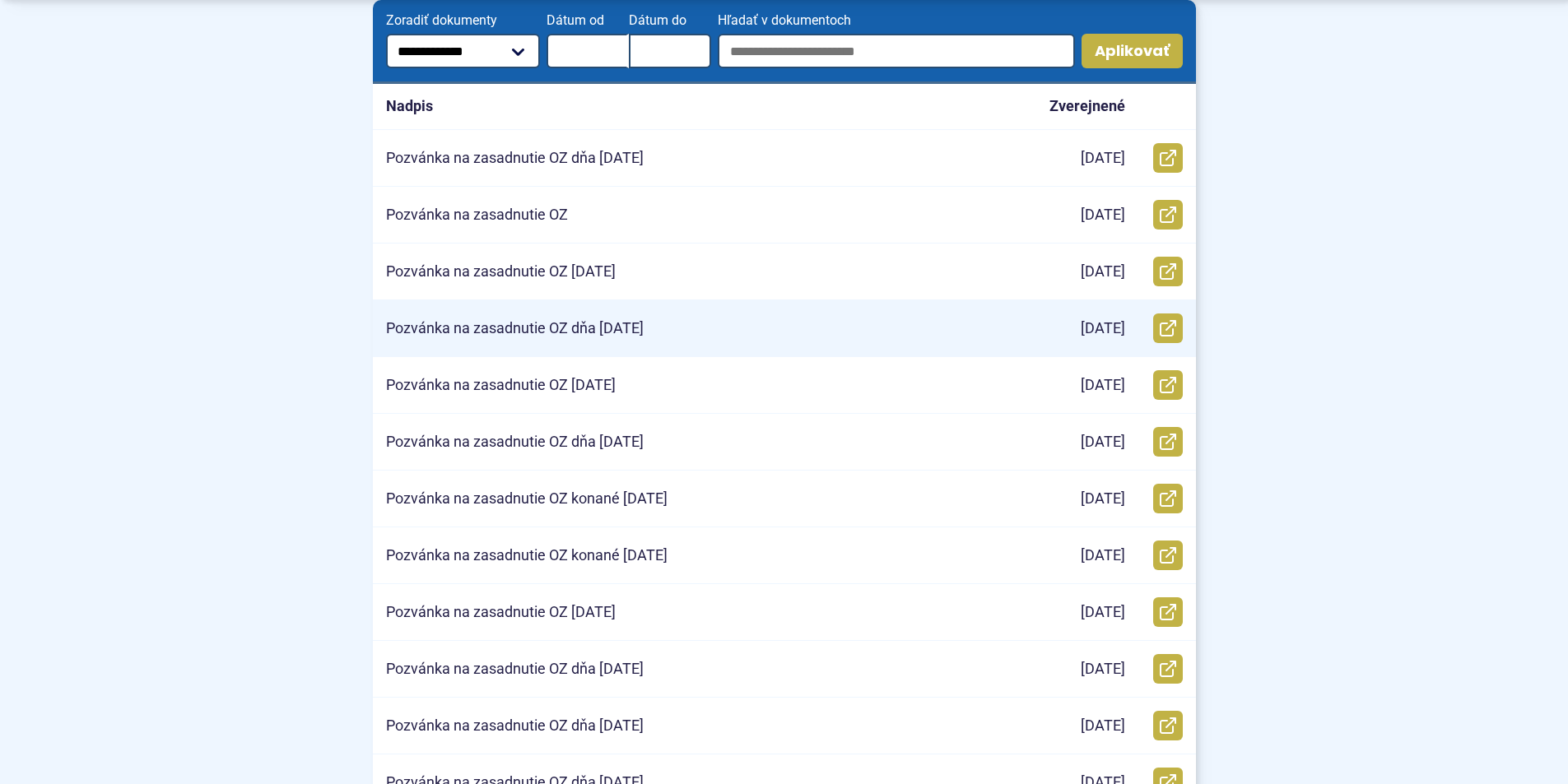
scroll to position [411, 0]
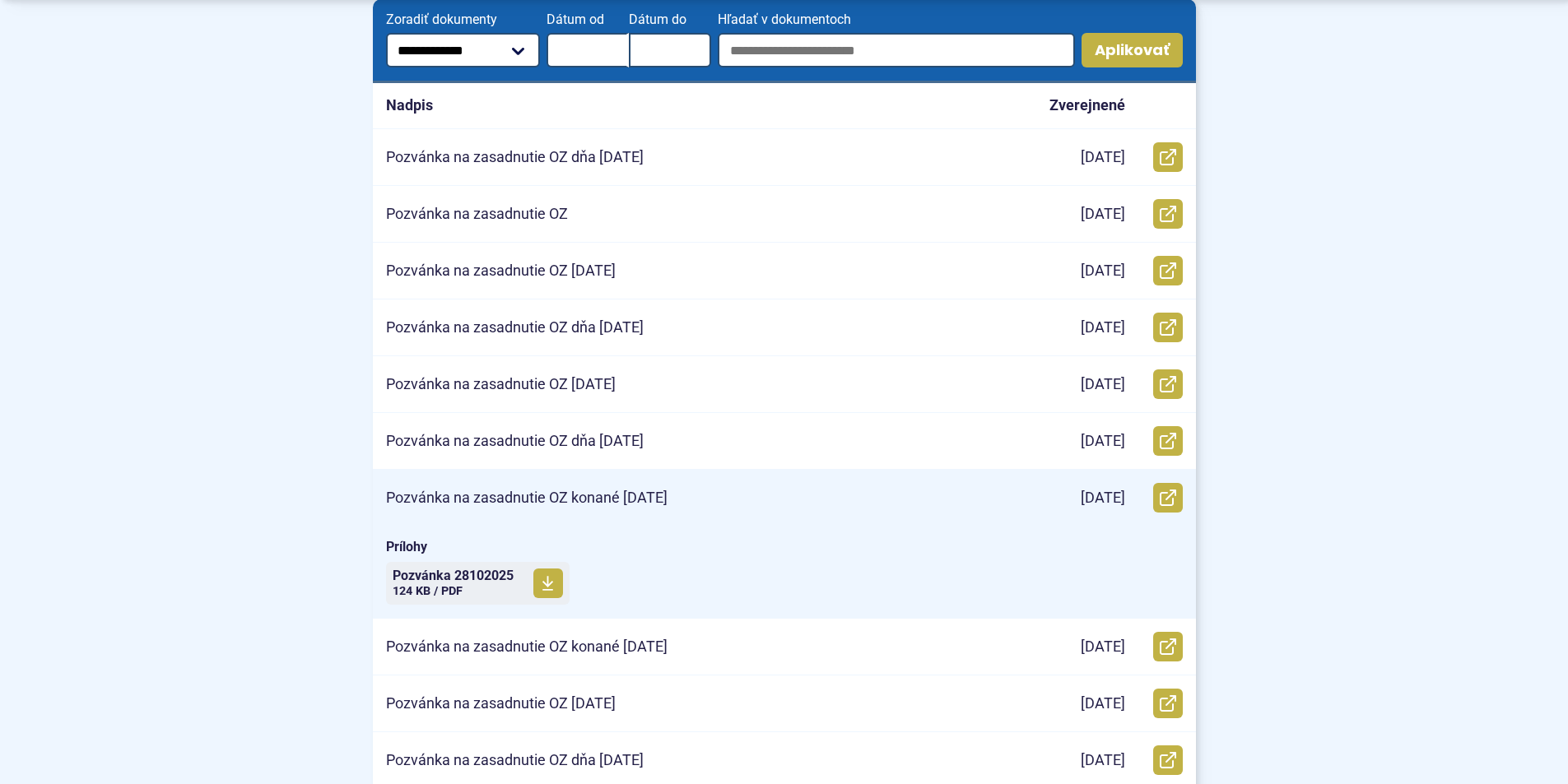
click at [561, 492] on p "Pozvánka na zasadnutie OZ konané [DATE]" at bounding box center [527, 498] width 281 height 19
click at [437, 579] on span "Pozvánka 28102025" at bounding box center [453, 576] width 121 height 13
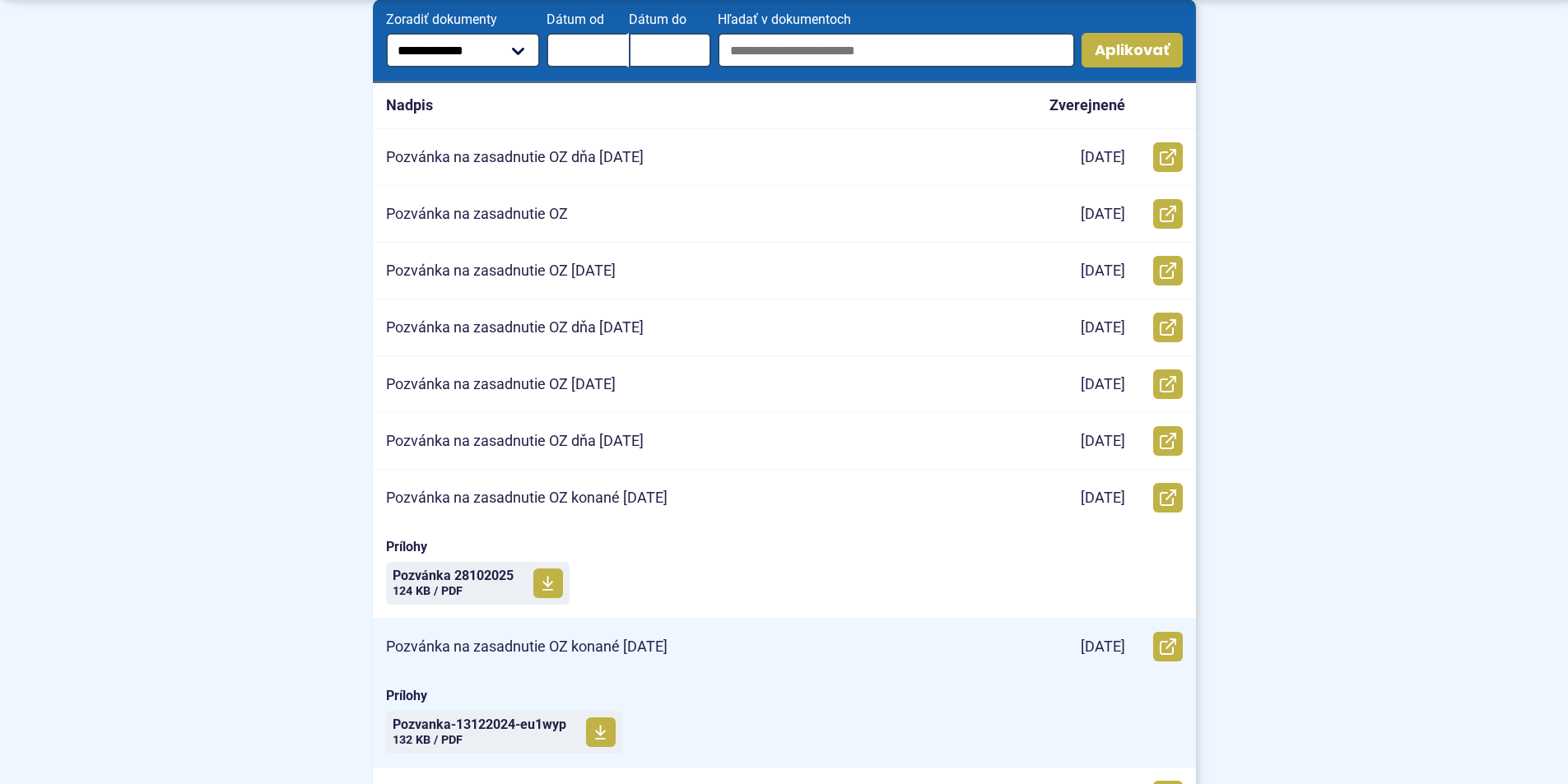
click at [529, 650] on p "Pozvánka na zasadnutie OZ konané [DATE]" at bounding box center [527, 647] width 281 height 19
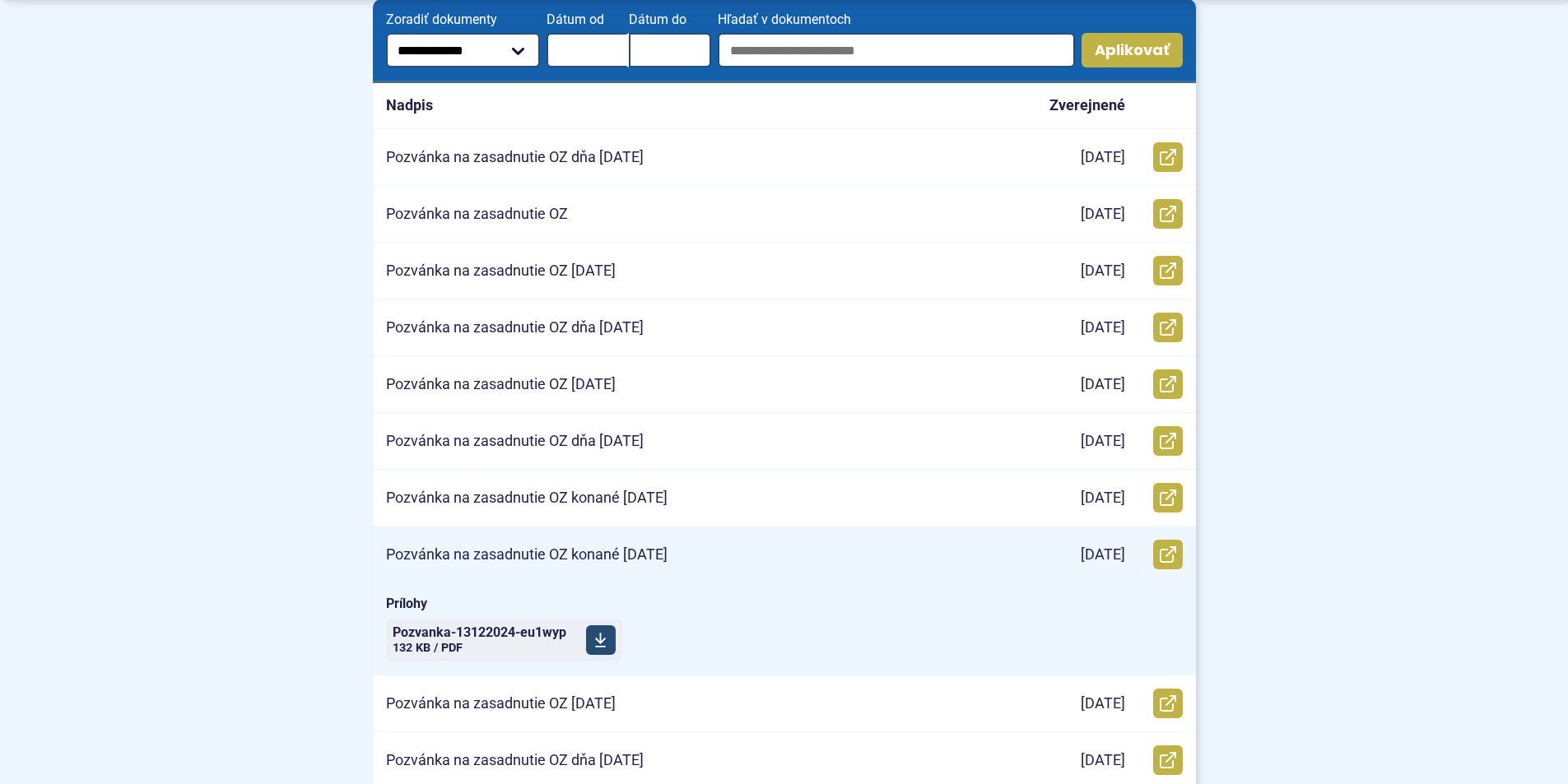
click at [492, 627] on span "Pozvanka-13122024-eu1wyp" at bounding box center [479, 633] width 173 height 13
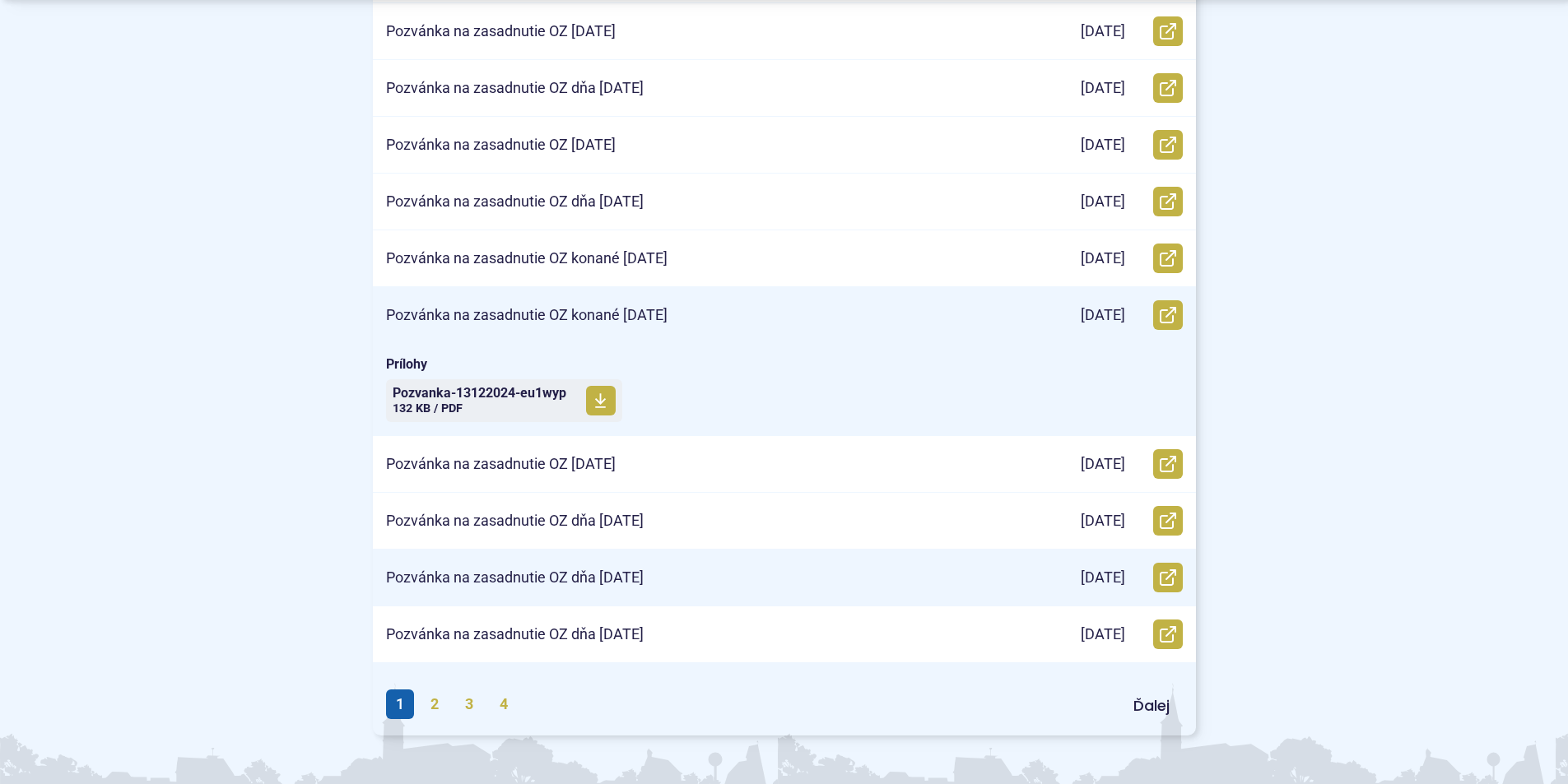
scroll to position [658, 0]
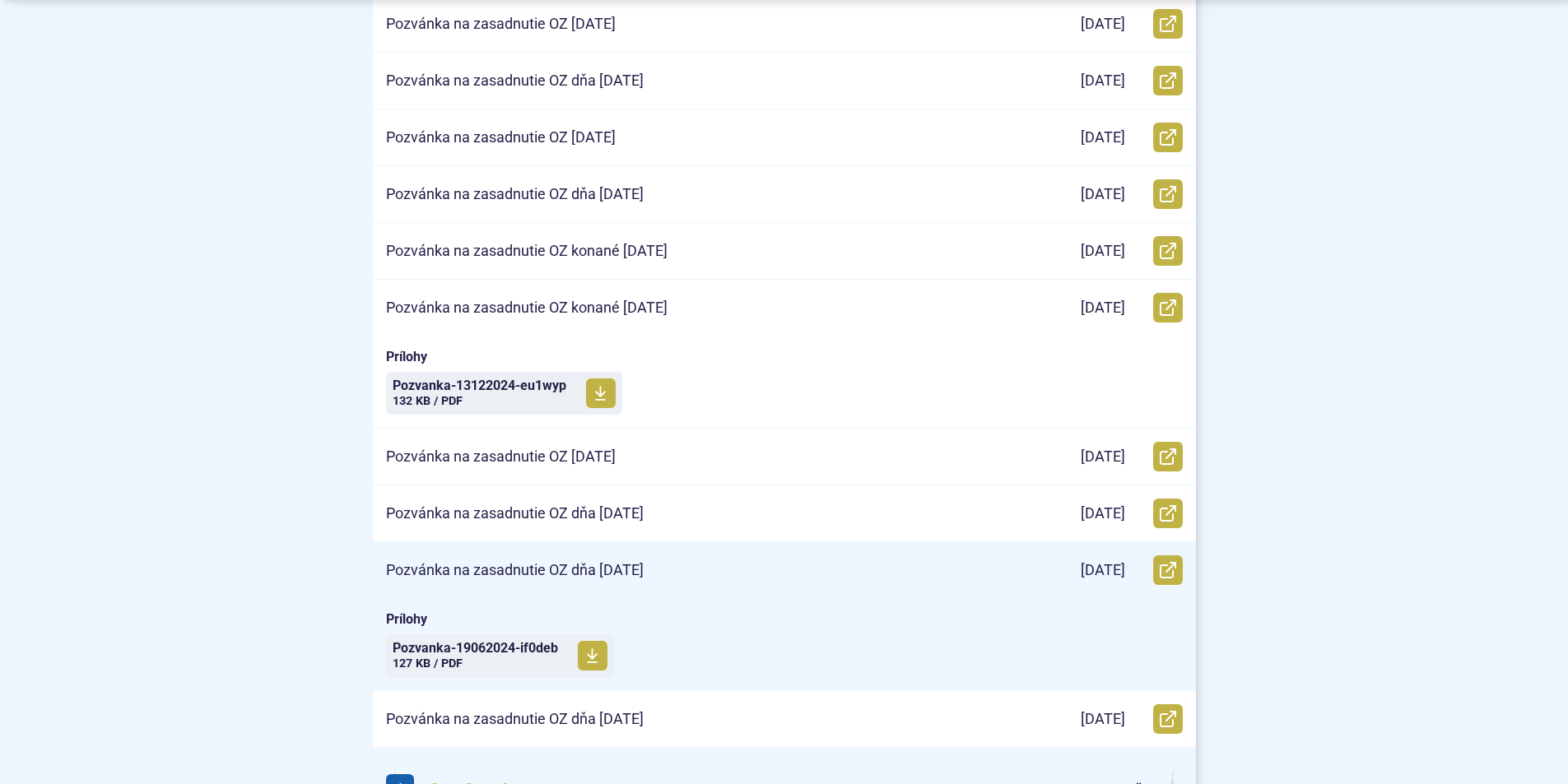
click at [528, 565] on p "Pozvánka na zasadnutie OZ dňa [DATE]" at bounding box center [515, 570] width 258 height 19
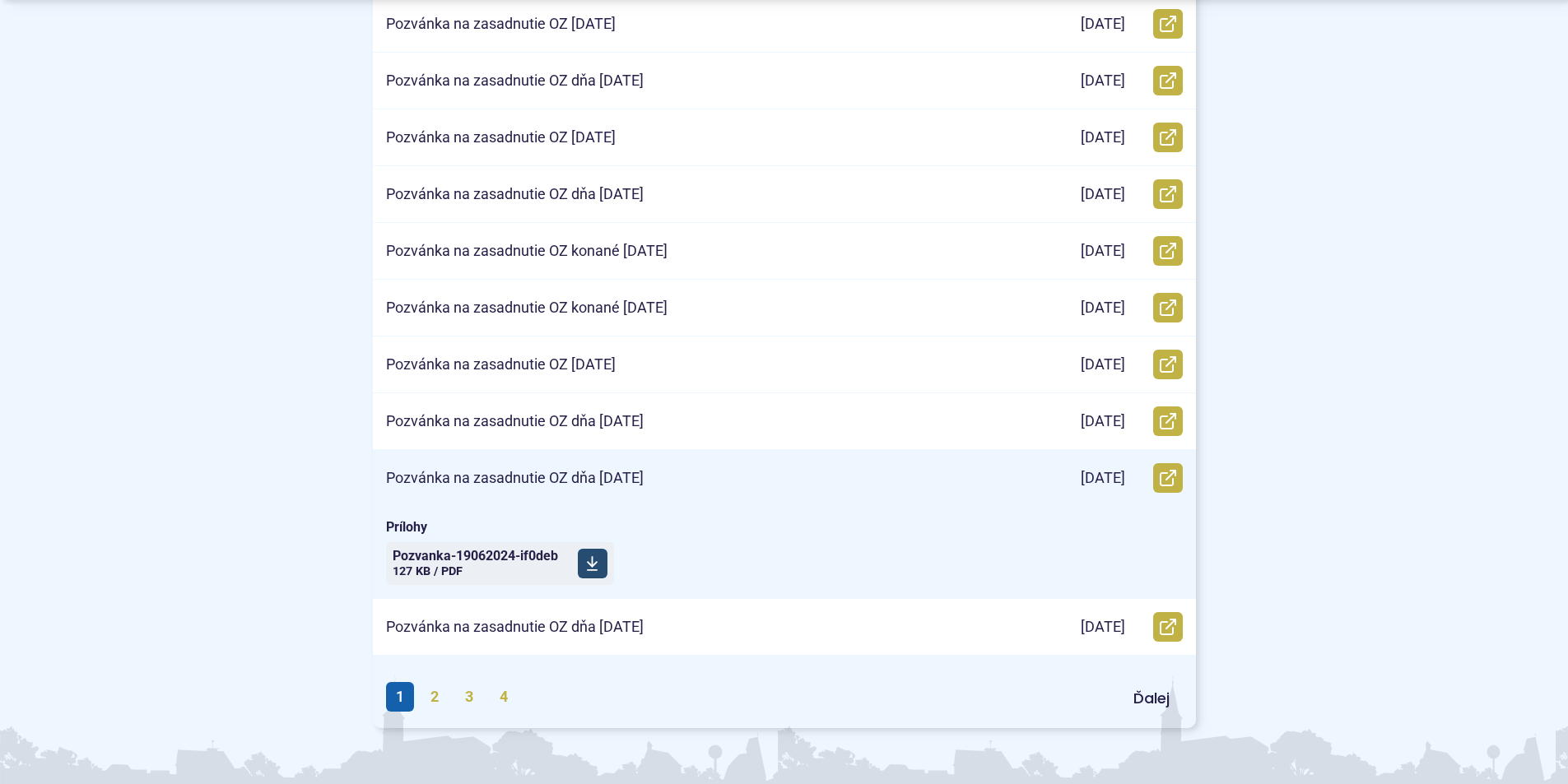
click at [492, 558] on span "Pozvanka-19062024-if0deb" at bounding box center [475, 556] width 166 height 13
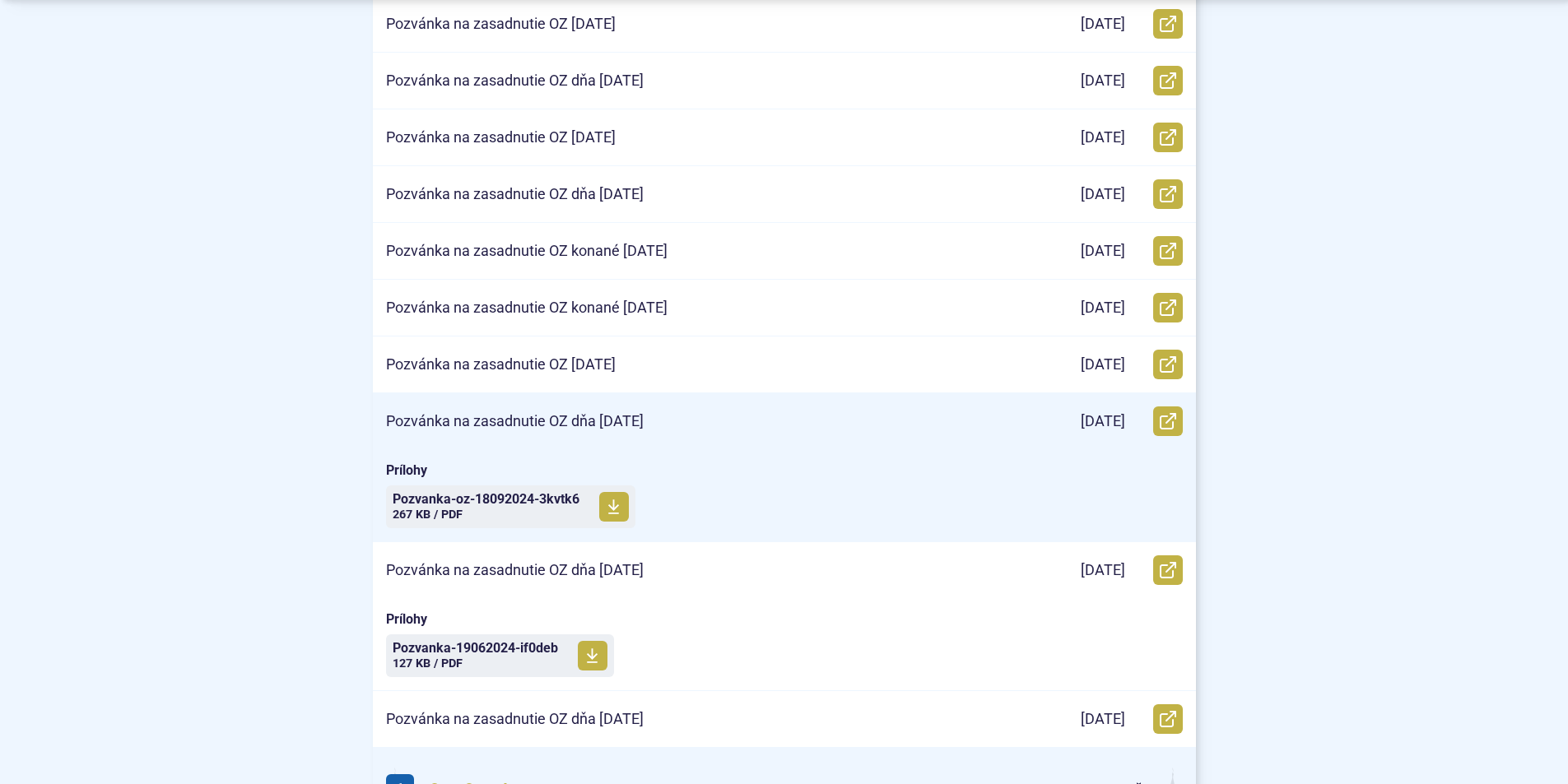
click at [581, 427] on p "Pozvánka na zasadnutie OZ dňa [DATE]" at bounding box center [515, 421] width 258 height 19
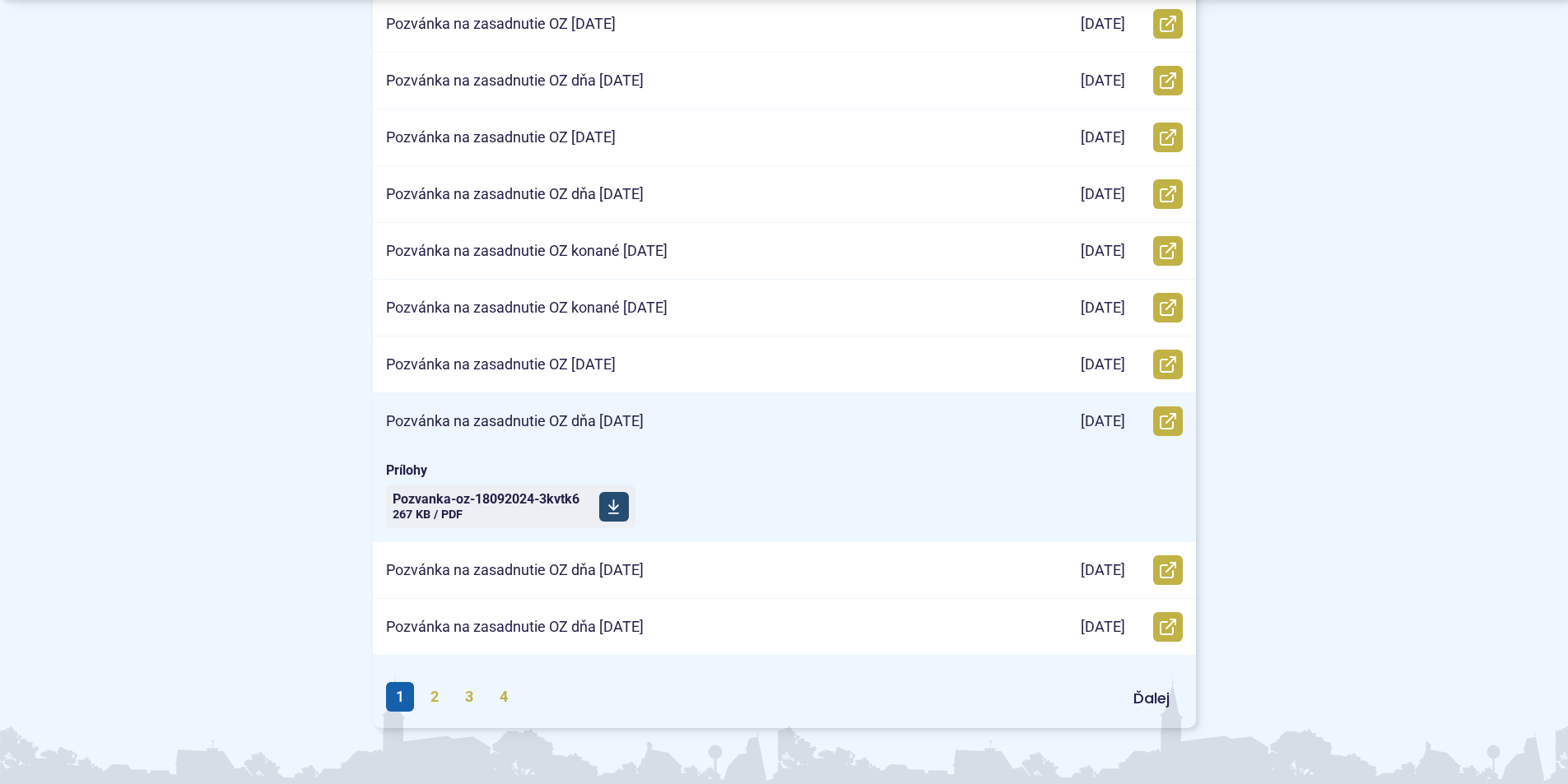
click at [522, 499] on span "Pozvanka-oz-18092024-3kvtk6" at bounding box center [486, 500] width 187 height 13
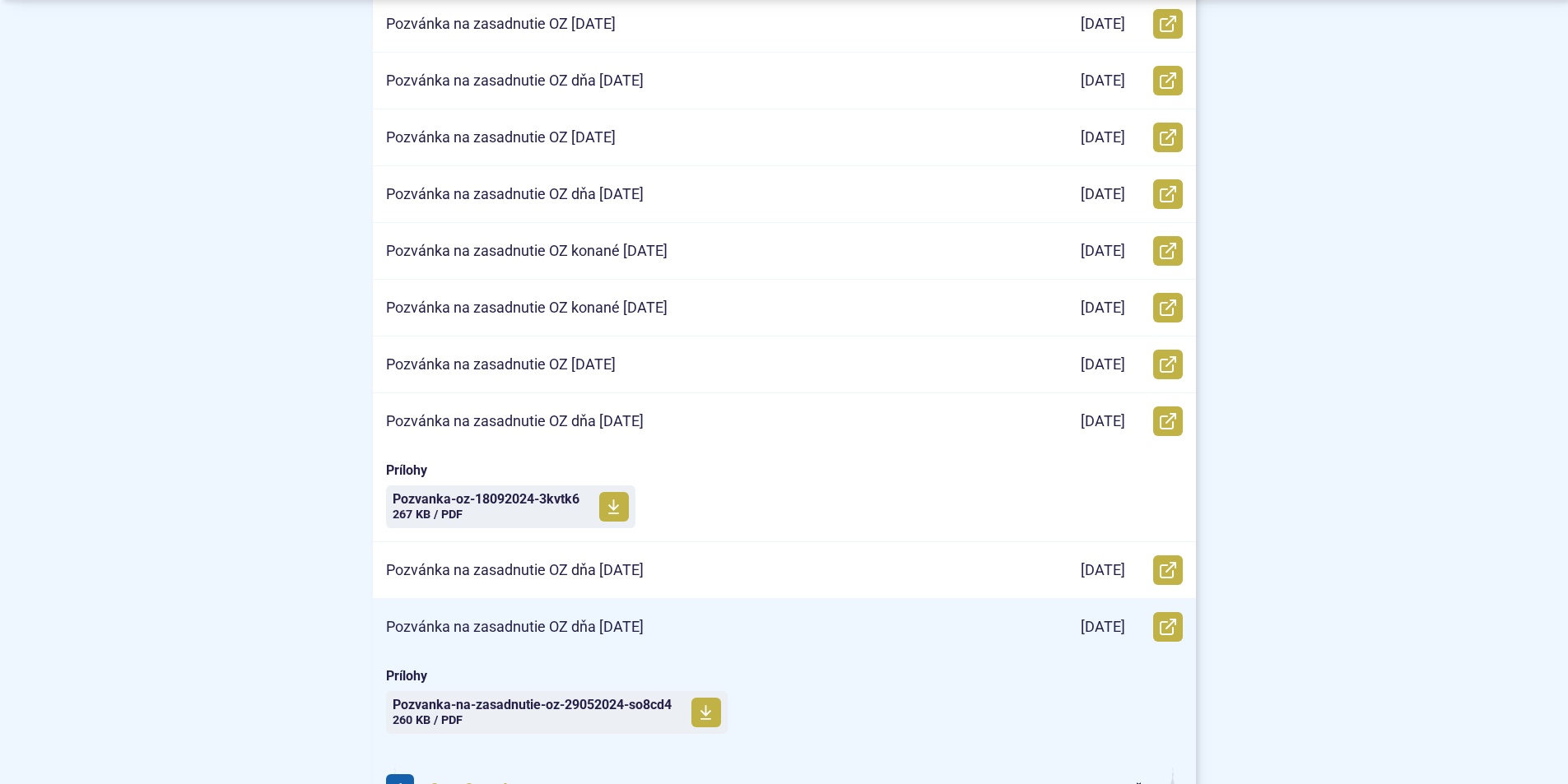
click at [530, 617] on p "Pozvánka na zasadnutie OZ dňa [DATE]" at bounding box center [515, 627] width 258 height 19
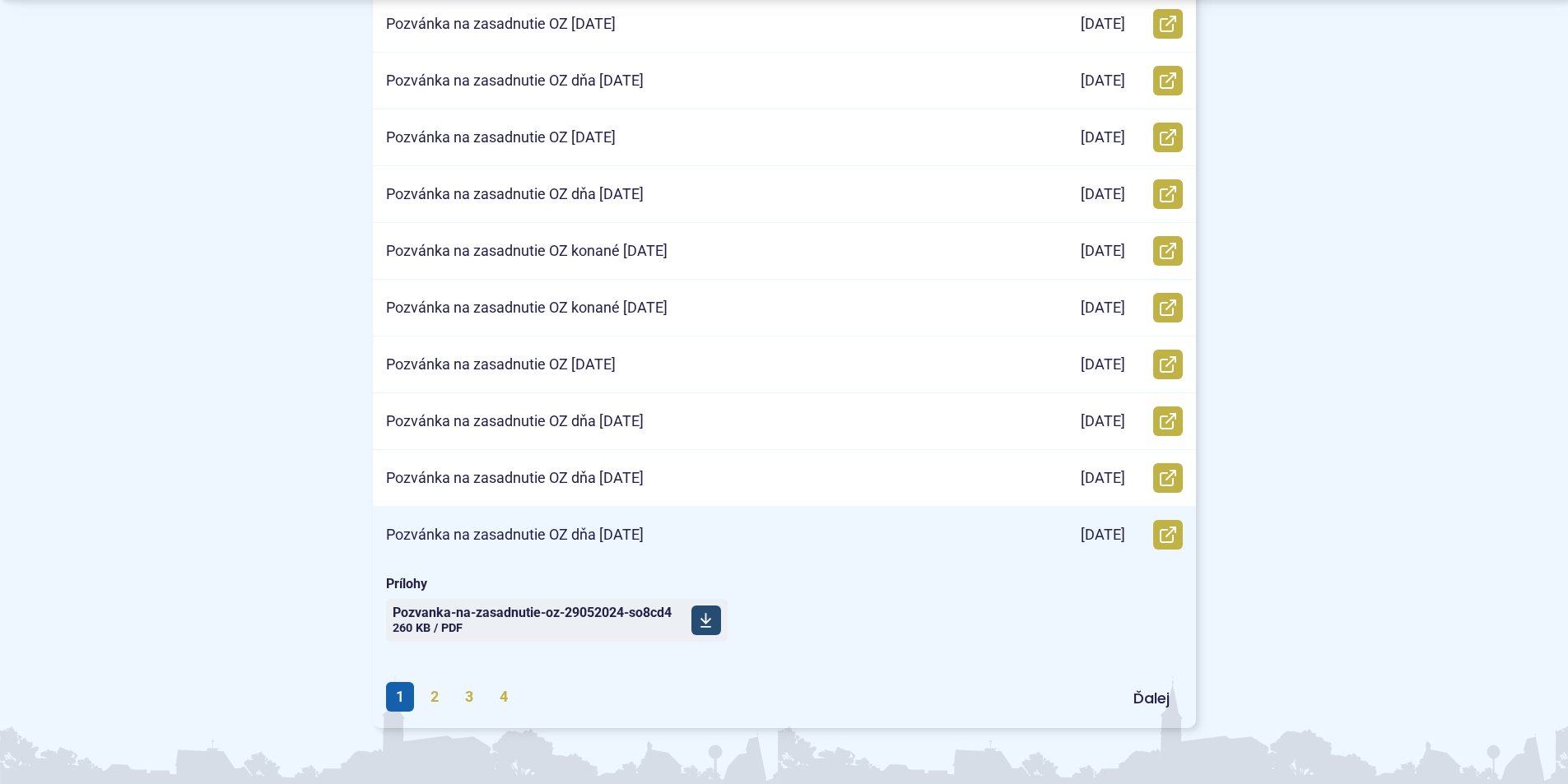
click at [502, 614] on span "Pozvanka-na-zasadnutie-oz-29052024-so8cd4" at bounding box center [531, 613] width 279 height 13
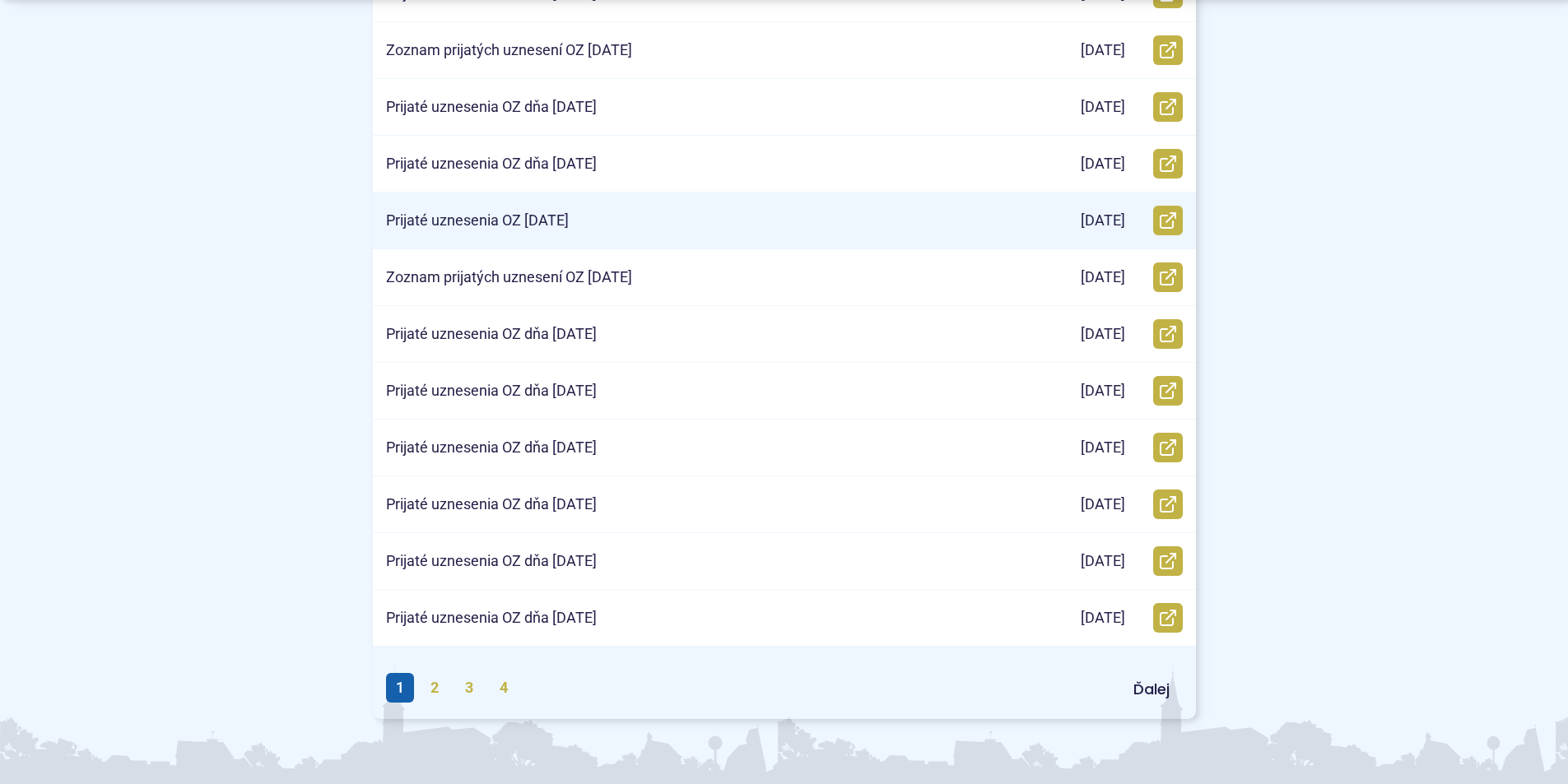
scroll to position [575, 0]
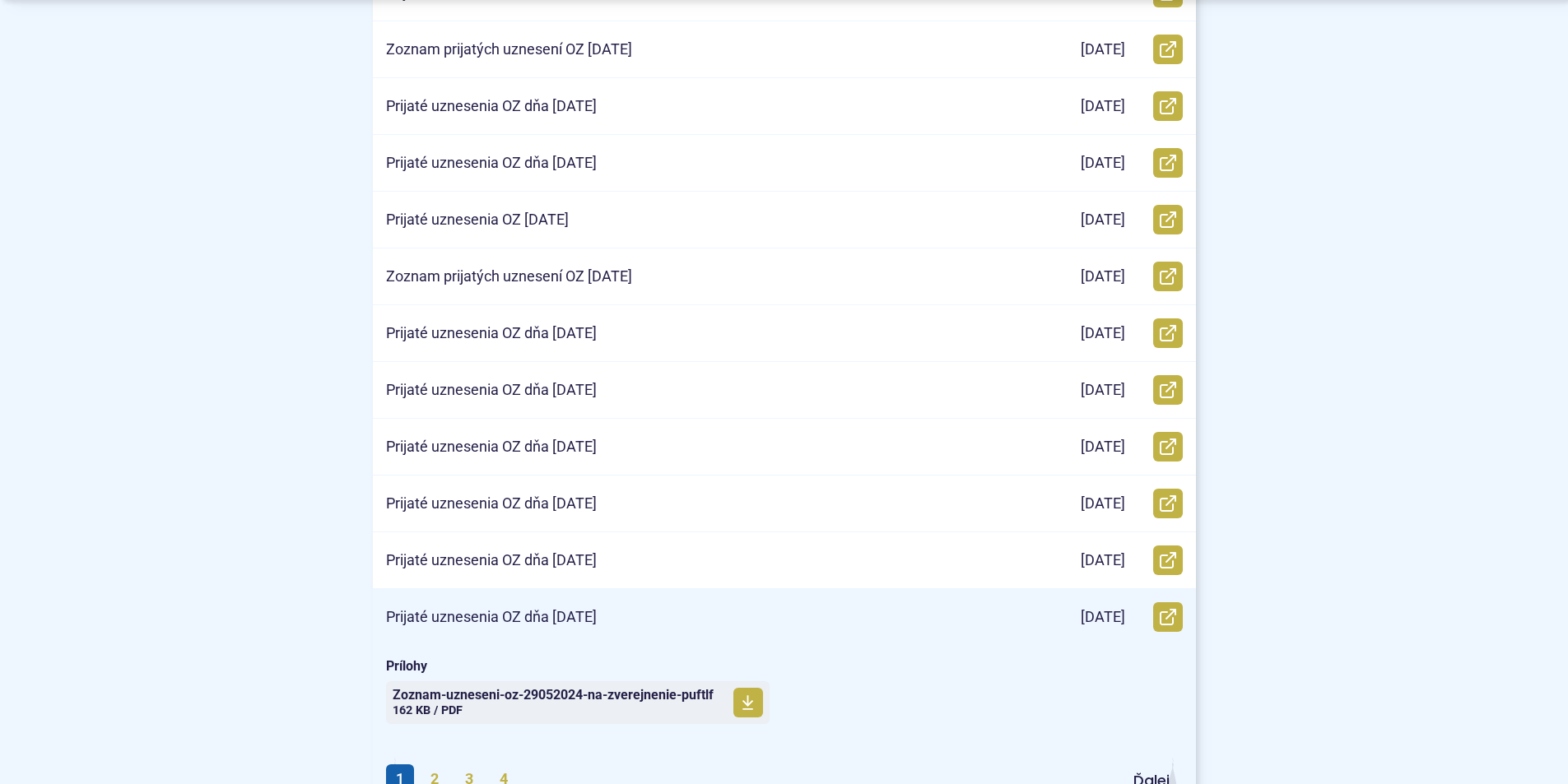
click at [590, 612] on p "Prijaté uznesenia OZ dňa 29.5.2024" at bounding box center [492, 617] width 210 height 19
click at [553, 695] on span "Zoznam-uzneseni-oz-29052024-na-zverejnenie-puftlf" at bounding box center [552, 695] width 321 height 13
